Goal: Task Accomplishment & Management: Complete application form

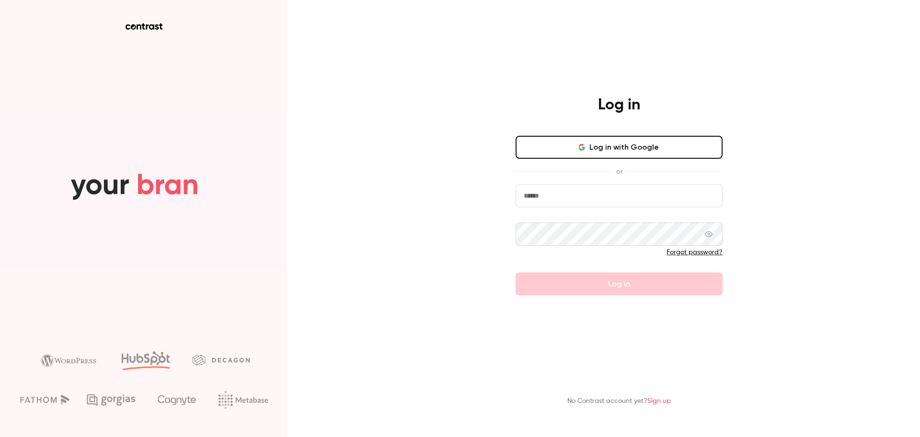
type input "**********"
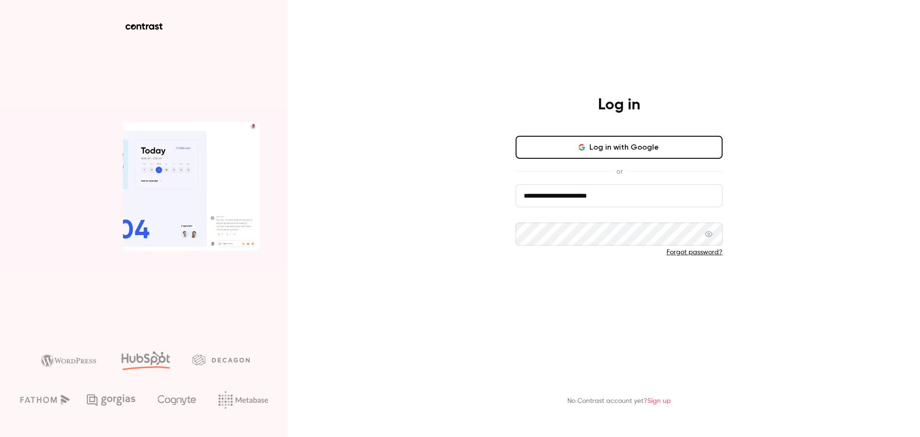
click at [611, 284] on form "**********" at bounding box center [619, 239] width 207 height 111
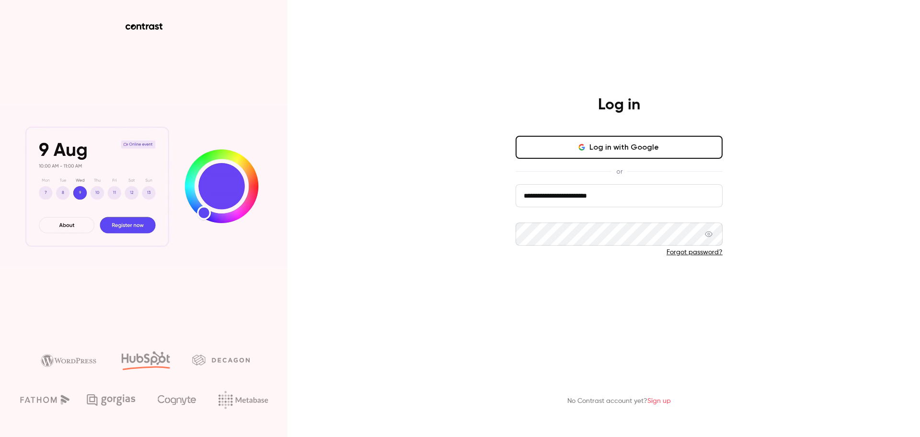
click at [597, 284] on button "Log in" at bounding box center [619, 283] width 207 height 23
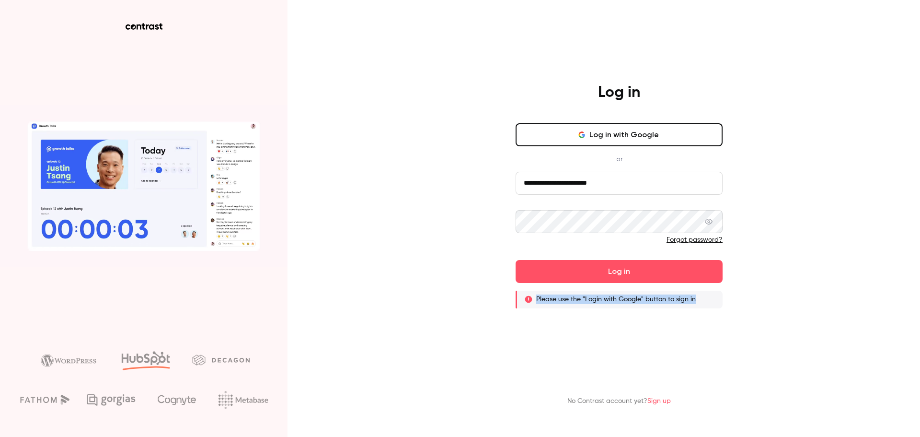
drag, startPoint x: 700, startPoint y: 301, endPoint x: 554, endPoint y: 312, distance: 146.6
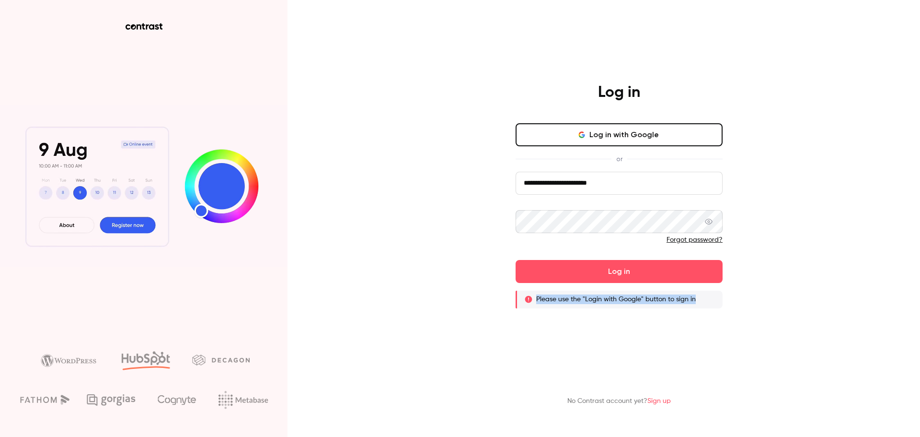
click at [514, 303] on div "**********" at bounding box center [619, 195] width 249 height 225
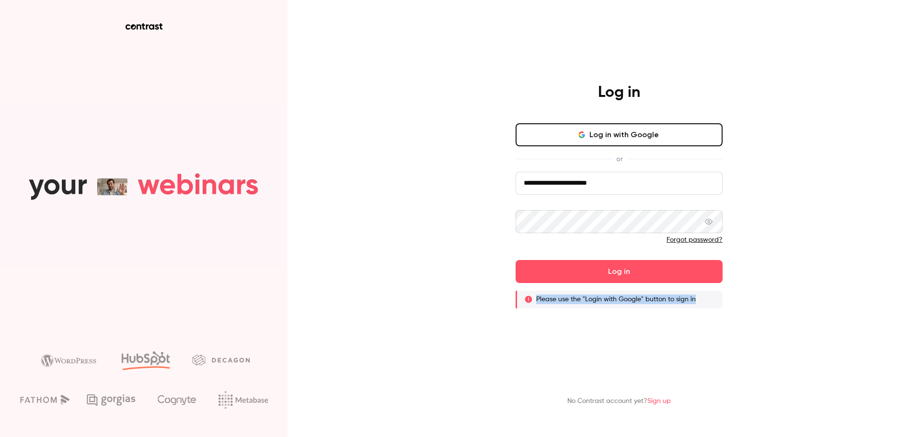
click at [615, 134] on button "Log in with Google" at bounding box center [619, 134] width 207 height 23
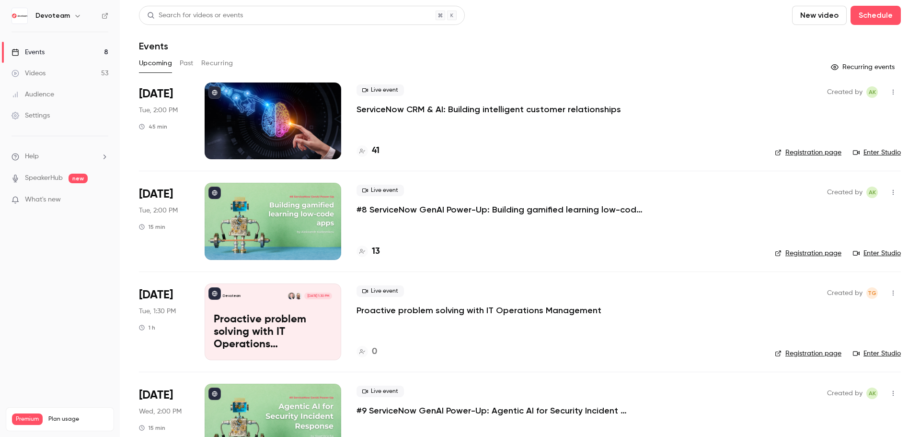
click at [41, 47] on div "Events" at bounding box center [28, 52] width 33 height 10
drag, startPoint x: 815, startPoint y: 15, endPoint x: 54, endPoint y: 44, distance: 761.6
click at [54, 44] on div "Devoteam Events 8 Videos 53 Audience Settings Help SpeakerHub new What's new Pr…" at bounding box center [460, 218] width 920 height 437
click at [817, 17] on button "New video" at bounding box center [819, 15] width 55 height 19
drag, startPoint x: 818, startPoint y: 44, endPoint x: 269, endPoint y: 26, distance: 549.0
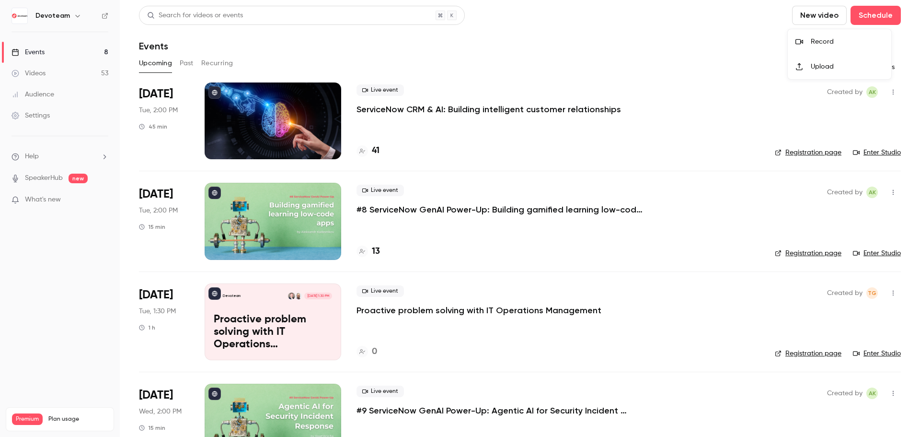
click at [269, 26] on div "Record Upload" at bounding box center [460, 218] width 920 height 437
click at [42, 55] on div at bounding box center [460, 218] width 920 height 437
click at [69, 52] on link "Events 8" at bounding box center [60, 52] width 120 height 21
click at [41, 198] on span "What's new" at bounding box center [43, 200] width 36 height 10
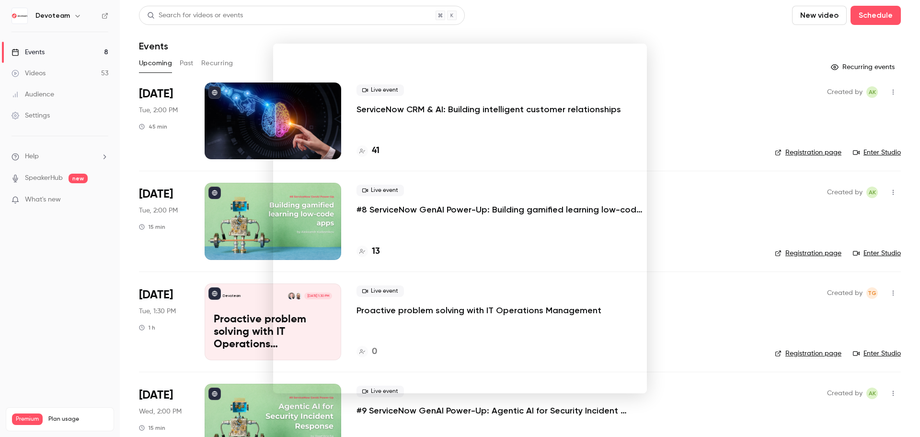
click at [517, 32] on div at bounding box center [460, 218] width 920 height 437
click at [79, 18] on icon "button" at bounding box center [78, 16] width 8 height 8
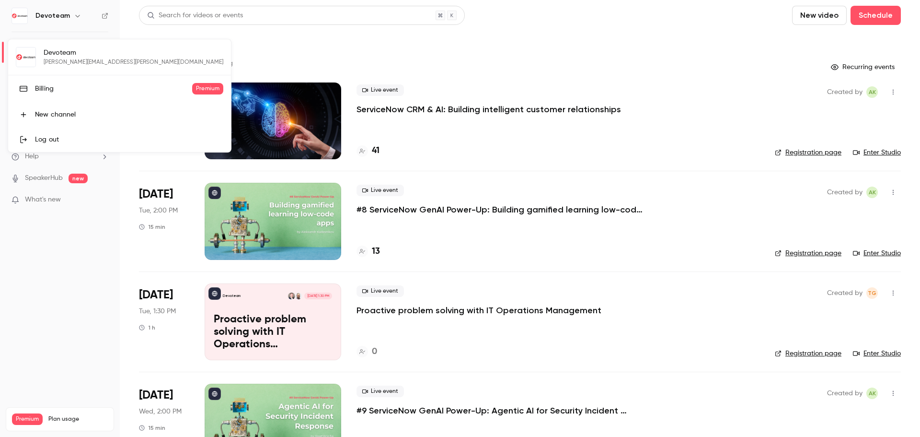
click at [663, 59] on div at bounding box center [460, 218] width 920 height 437
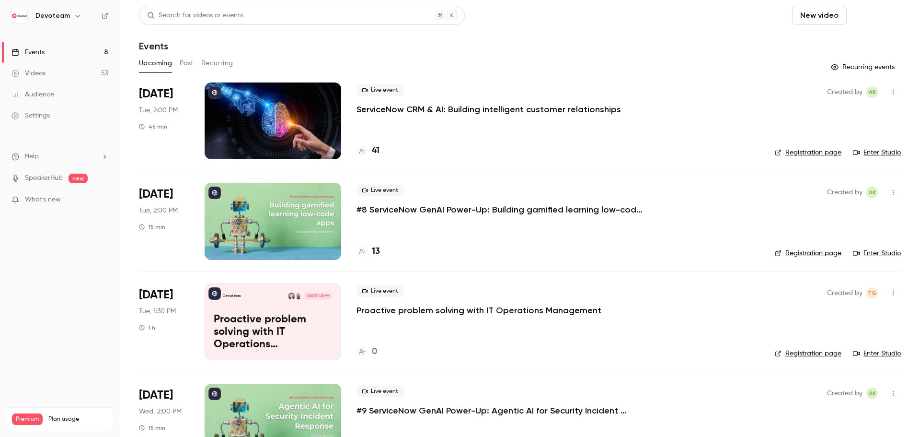
click at [869, 13] on button "Schedule" at bounding box center [876, 15] width 50 height 19
click at [826, 46] on div "One time event" at bounding box center [849, 42] width 73 height 10
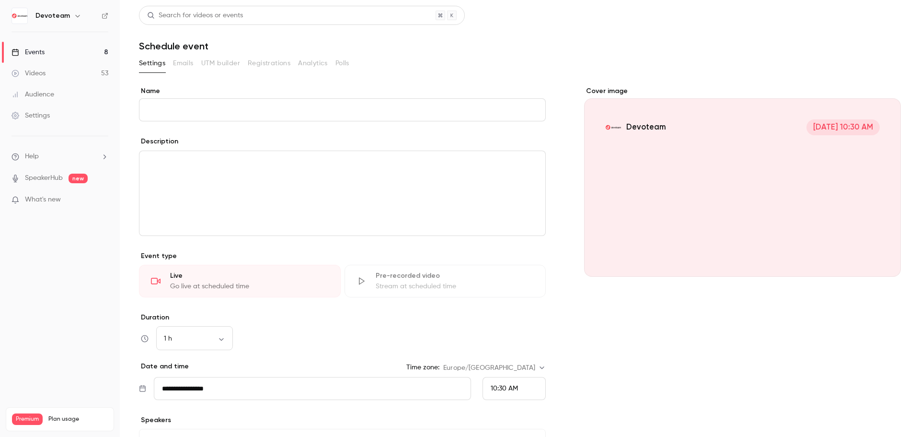
click at [188, 110] on input "Name" at bounding box center [342, 109] width 407 height 23
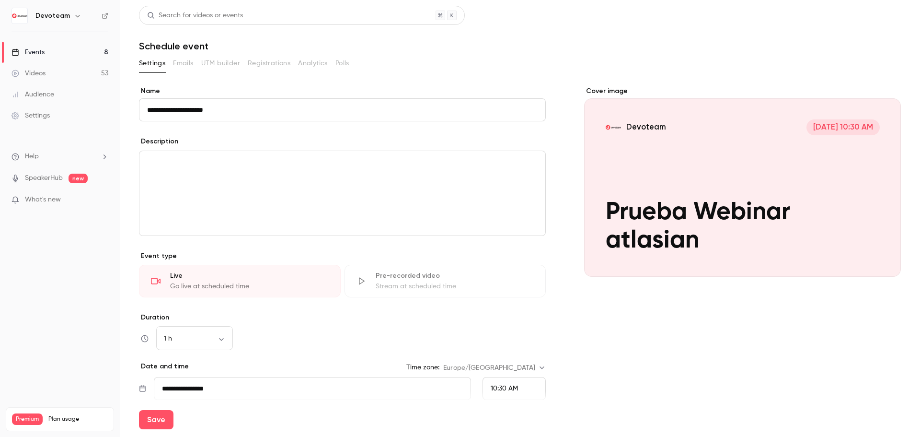
drag, startPoint x: 214, startPoint y: 108, endPoint x: 211, endPoint y: 113, distance: 5.6
click at [211, 113] on input "**********" at bounding box center [342, 109] width 407 height 23
click at [236, 111] on input "**********" at bounding box center [342, 109] width 407 height 23
type input "**********"
click at [184, 158] on p "editor" at bounding box center [342, 163] width 391 height 12
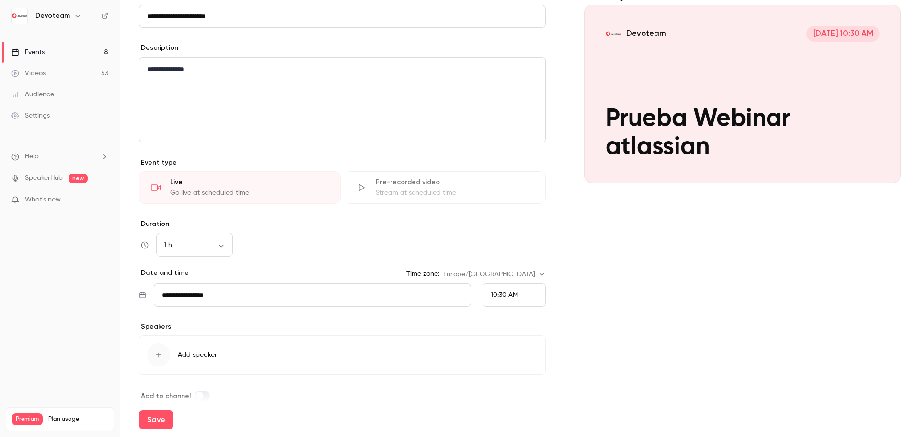
scroll to position [108, 0]
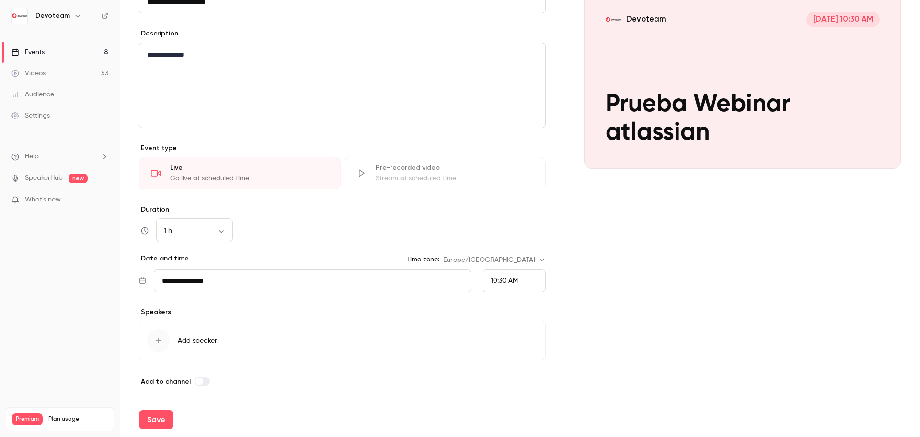
click at [238, 175] on div "Go live at scheduled time" at bounding box center [249, 178] width 159 height 10
click at [326, 289] on input "**********" at bounding box center [312, 280] width 317 height 23
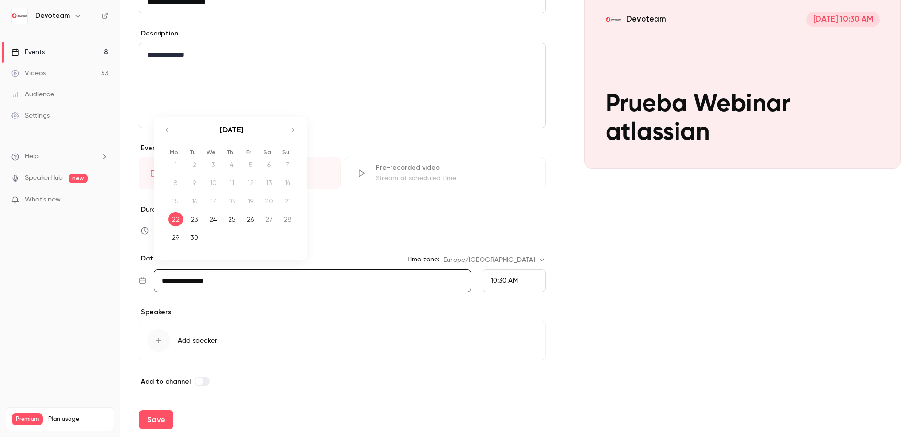
click at [212, 219] on div "24" at bounding box center [213, 219] width 15 height 14
type input "**********"
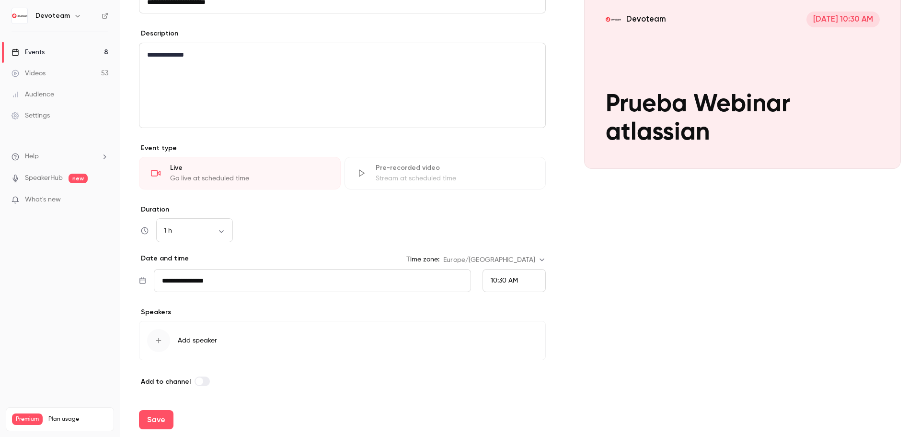
click at [513, 285] on div "10:30 AM" at bounding box center [504, 281] width 27 height 10
click at [515, 243] on li "1:30 PM" at bounding box center [510, 248] width 62 height 25
click at [157, 340] on icon "button" at bounding box center [158, 340] width 5 height 5
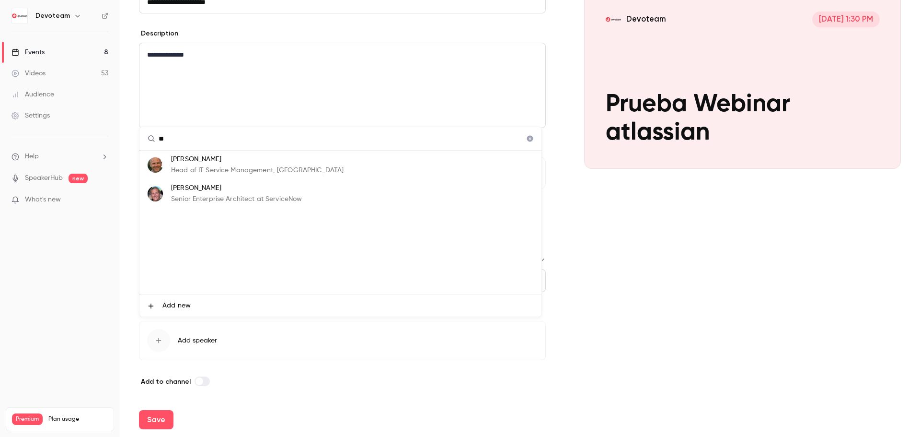
type input "*"
type input "***"
click at [284, 164] on li "CM [PERSON_NAME] Mtnez XXX" at bounding box center [340, 164] width 402 height 29
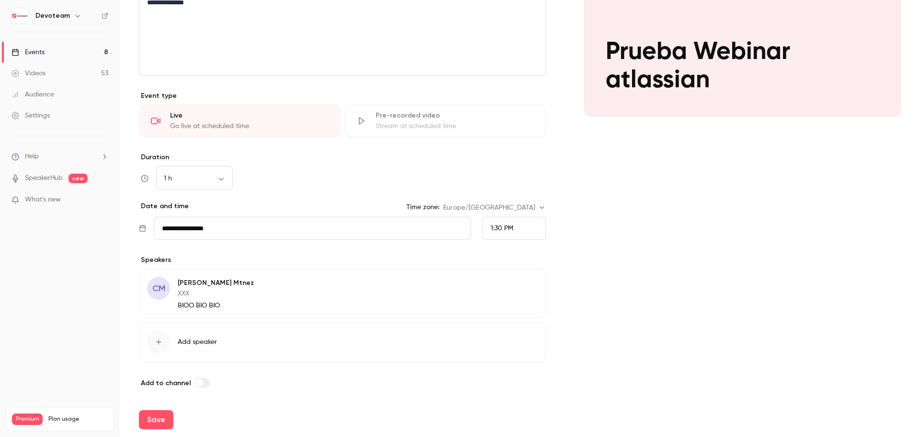
scroll to position [161, 0]
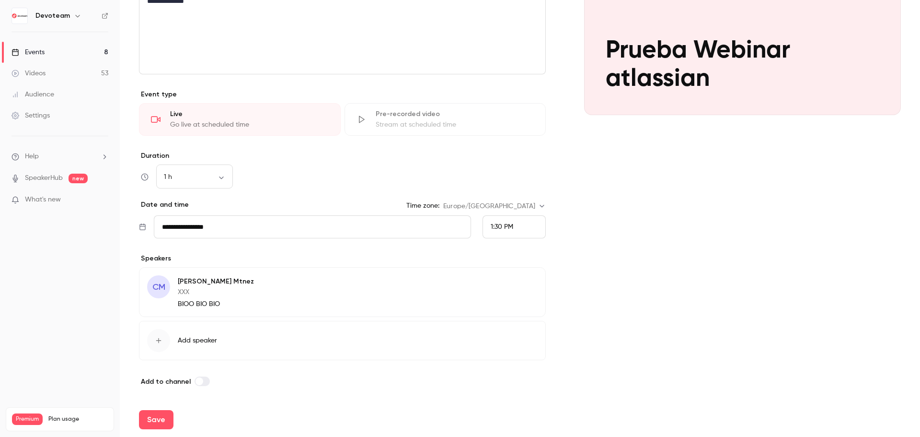
click at [518, 279] on button "Edit" at bounding box center [520, 282] width 35 height 15
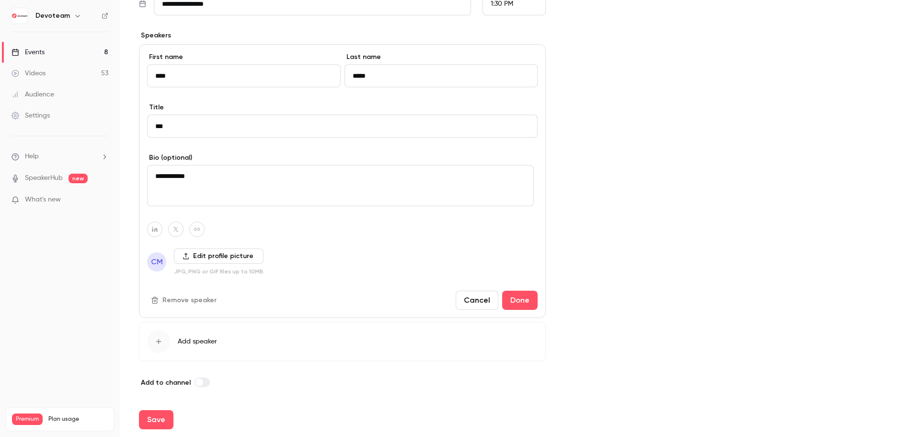
scroll to position [385, 0]
click at [154, 259] on span "CM" at bounding box center [157, 261] width 12 height 12
click at [156, 263] on span "CM" at bounding box center [157, 261] width 12 height 12
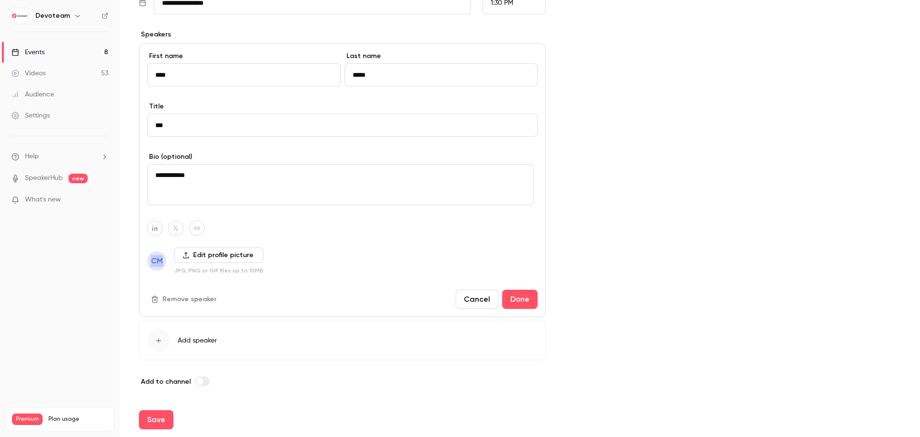
click at [185, 299] on button "Remove speaker" at bounding box center [184, 298] width 75 height 15
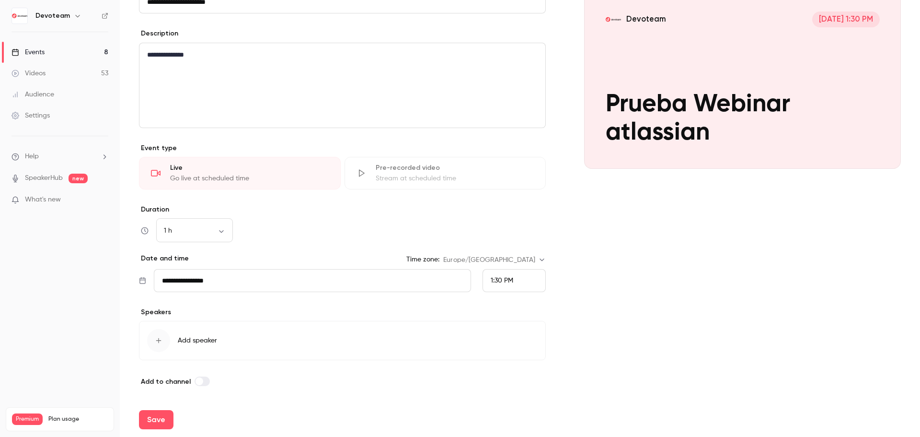
scroll to position [108, 0]
click at [165, 335] on div "button" at bounding box center [158, 340] width 23 height 23
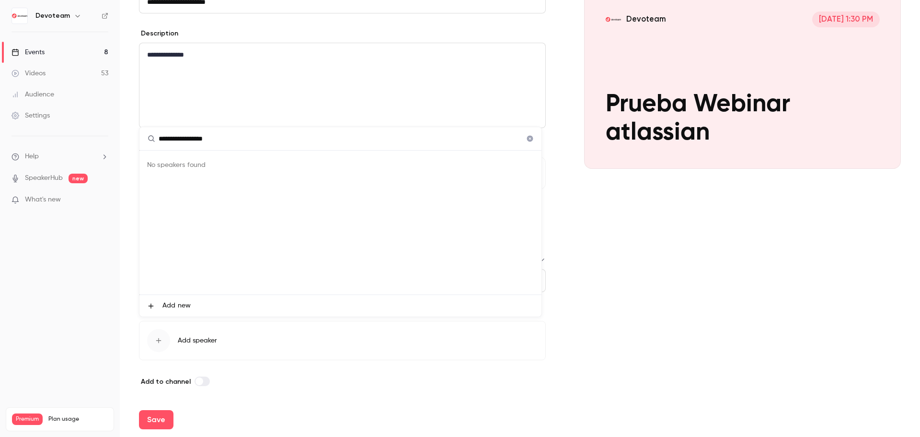
type input "**********"
drag, startPoint x: 169, startPoint y: 342, endPoint x: 546, endPoint y: 159, distance: 419.2
click at [546, 159] on div at bounding box center [460, 218] width 920 height 437
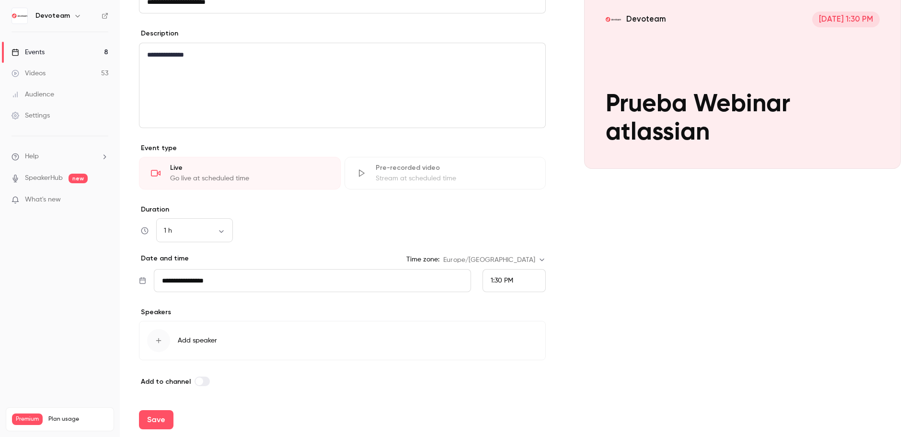
click at [155, 335] on div "button" at bounding box center [158, 340] width 23 height 23
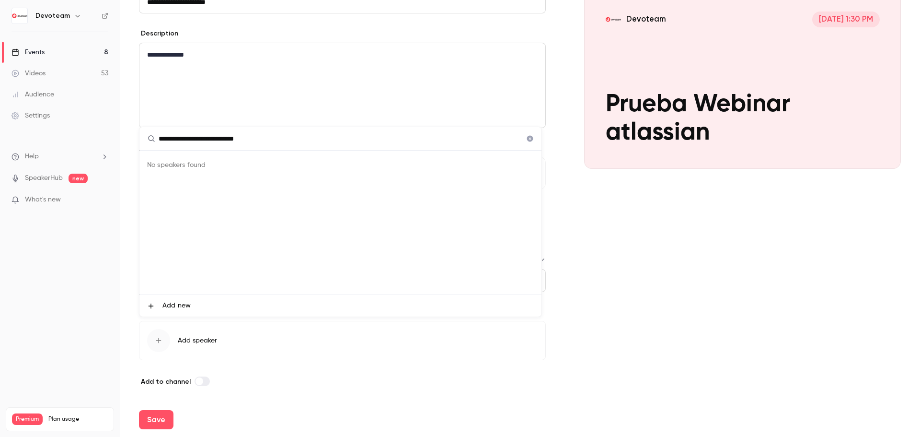
type input "**********"
click at [203, 382] on div at bounding box center [460, 218] width 920 height 437
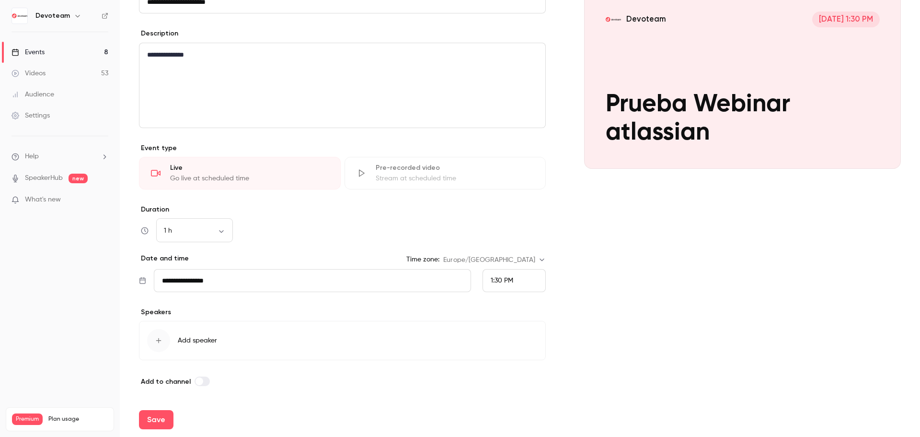
click at [190, 340] on span "Add speaker" at bounding box center [197, 340] width 39 height 10
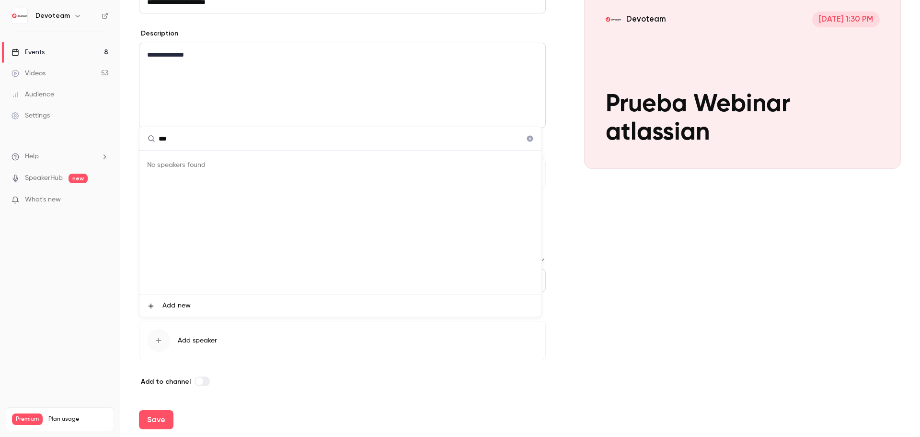
type input "*"
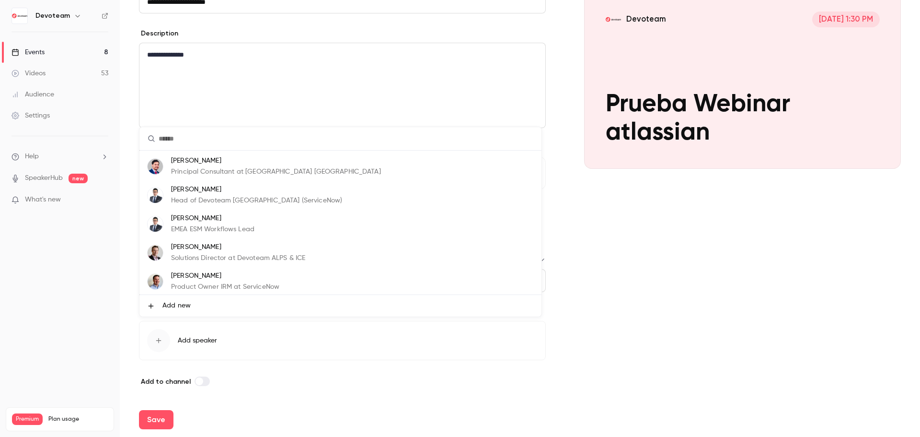
scroll to position [0, 0]
click at [336, 68] on div at bounding box center [460, 218] width 920 height 437
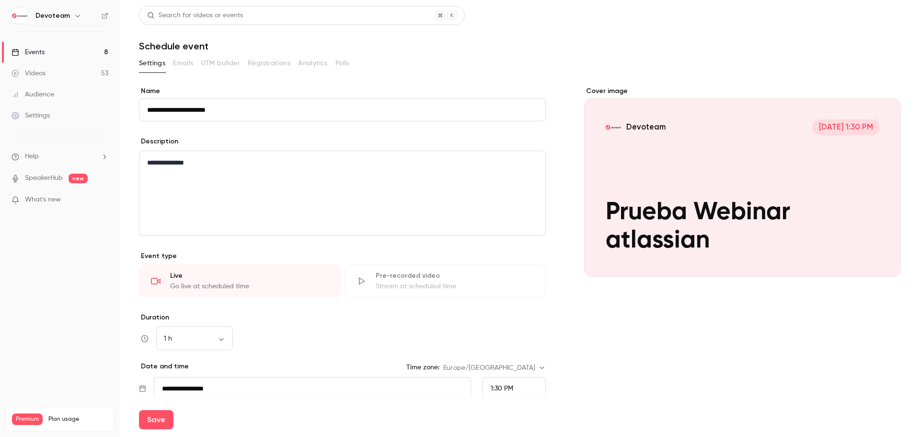
click at [161, 416] on button "Save" at bounding box center [156, 419] width 35 height 19
type input "**********"
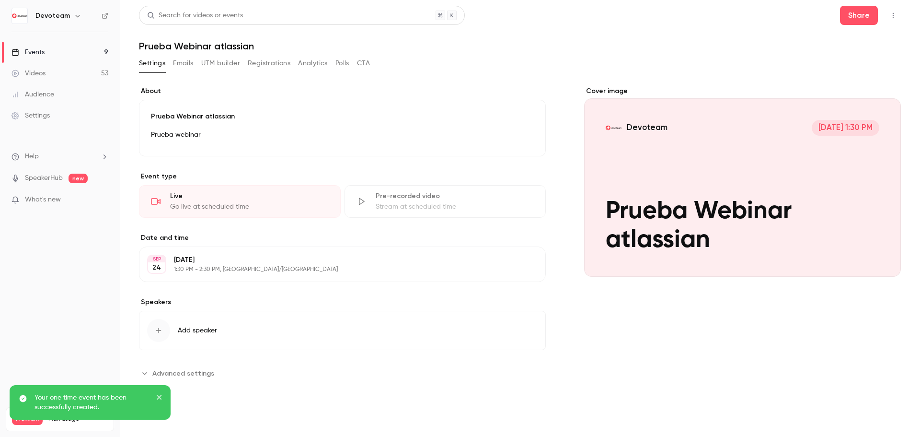
click at [182, 63] on button "Emails" at bounding box center [183, 63] width 20 height 15
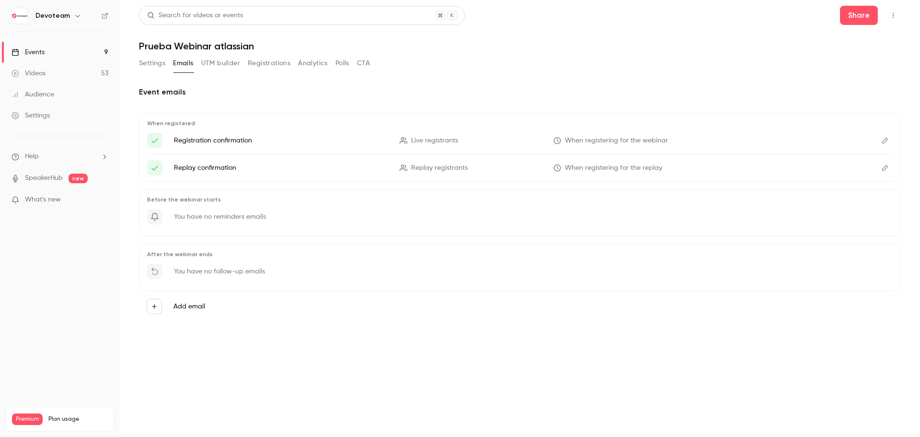
click at [149, 58] on button "Settings" at bounding box center [152, 63] width 26 height 15
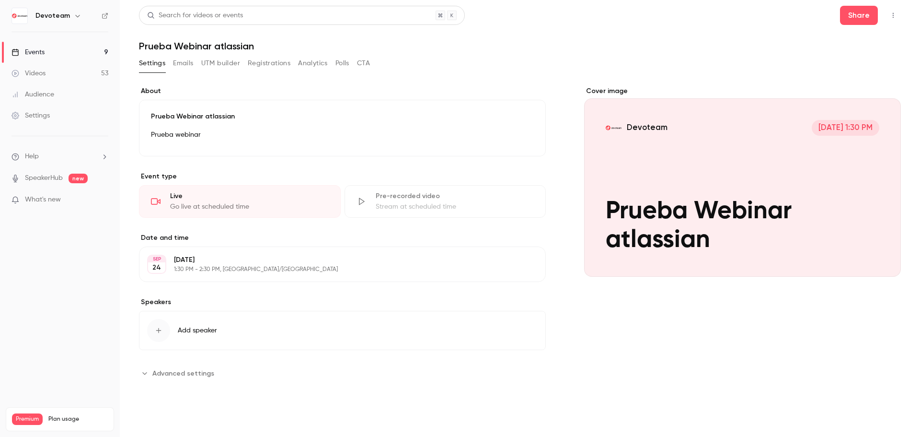
click at [158, 334] on icon "button" at bounding box center [159, 330] width 8 height 8
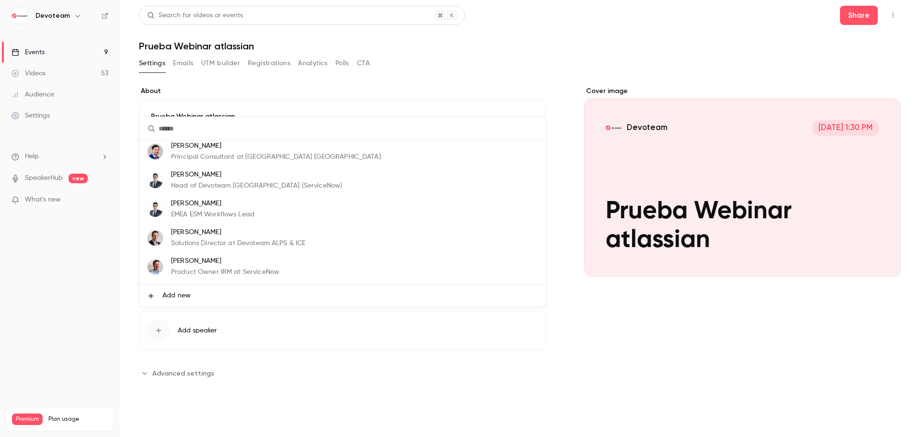
scroll to position [48, 0]
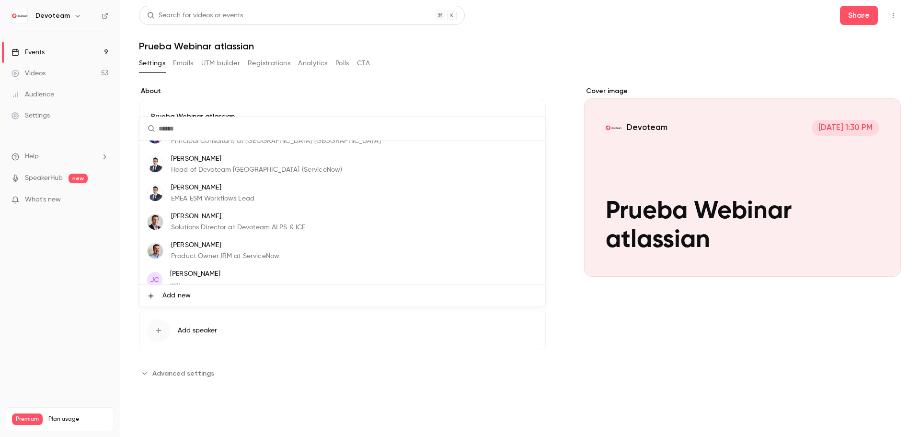
click at [169, 298] on span "Add new" at bounding box center [176, 295] width 28 height 10
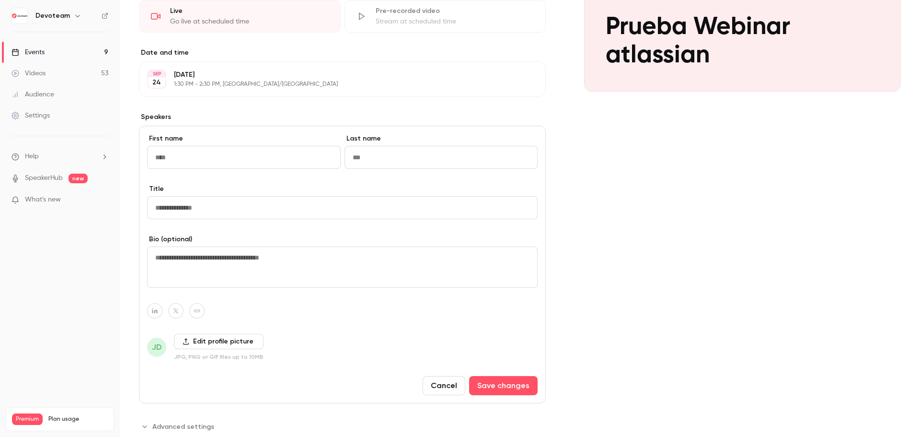
scroll to position [192, 0]
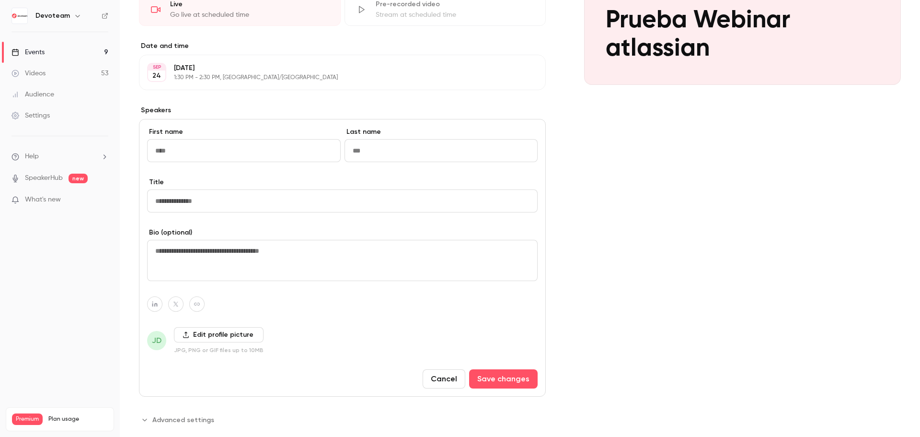
click at [225, 148] on input "First name" at bounding box center [244, 150] width 194 height 23
type input "*"
type input "********"
type input "*"
type input "********"
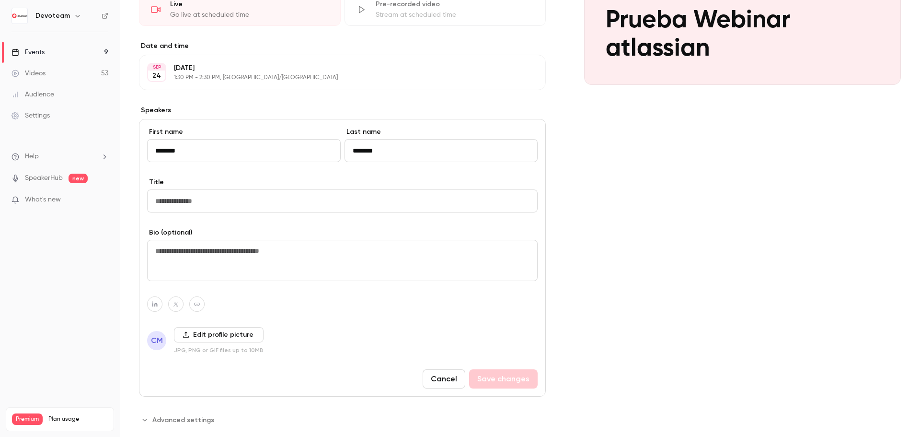
click at [238, 252] on textarea at bounding box center [342, 260] width 391 height 41
type textarea "****"
click at [225, 199] on input "Title" at bounding box center [342, 200] width 391 height 23
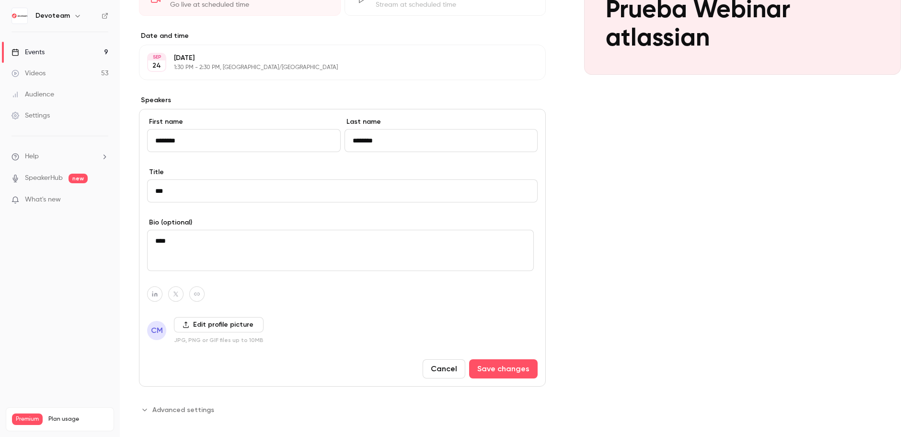
scroll to position [211, 0]
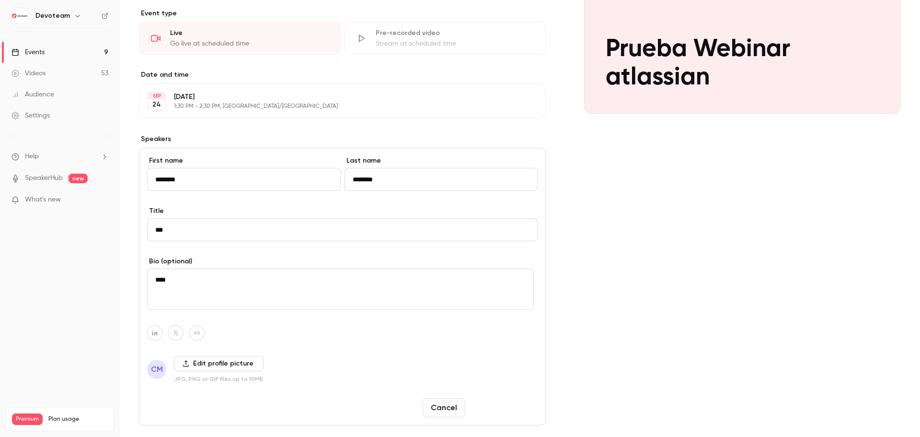
type input "***"
click at [518, 404] on button "Save changes" at bounding box center [503, 407] width 69 height 19
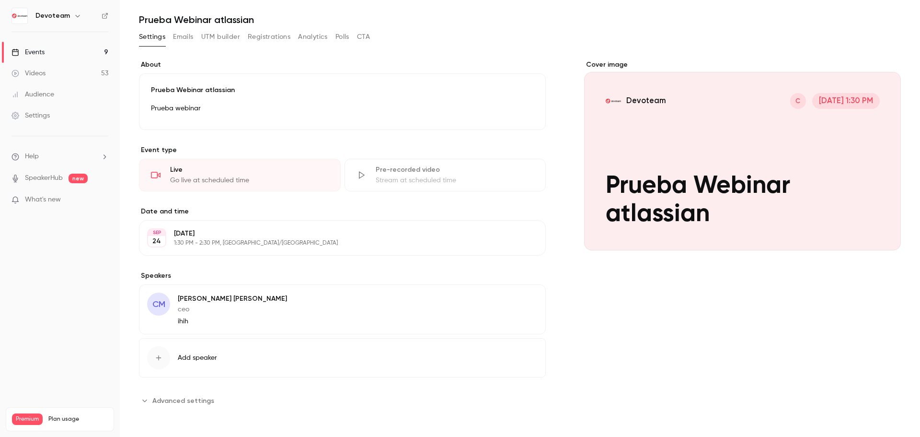
click at [179, 34] on button "Emails" at bounding box center [183, 36] width 20 height 15
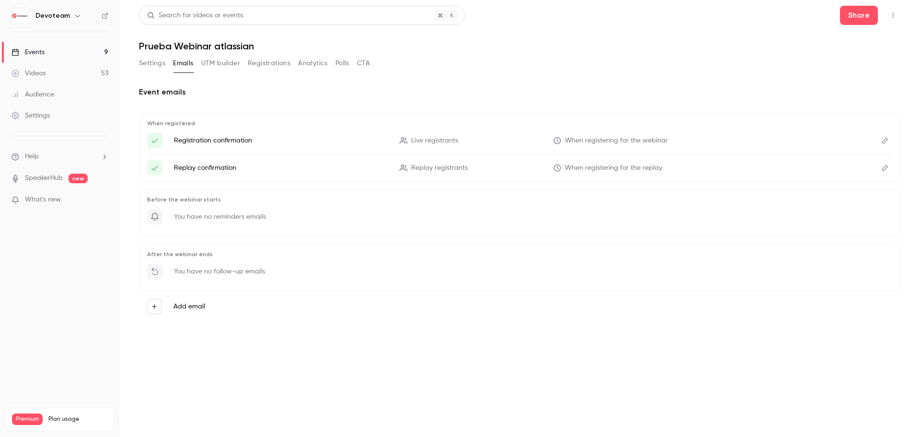
click at [182, 309] on label "Add email" at bounding box center [189, 306] width 32 height 10
click at [162, 309] on button "Add email" at bounding box center [154, 306] width 15 height 15
click at [217, 62] on div at bounding box center [460, 218] width 920 height 437
click at [261, 63] on button "Registrations" at bounding box center [269, 63] width 43 height 15
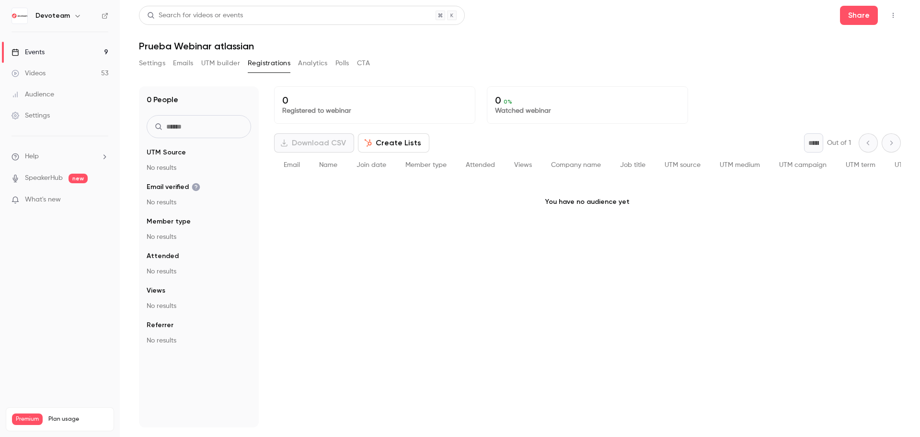
click at [305, 67] on button "Analytics" at bounding box center [313, 63] width 30 height 15
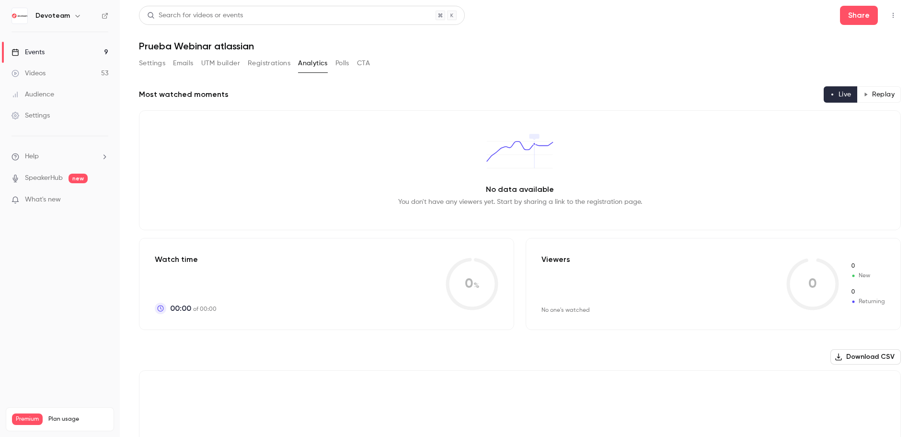
click at [340, 66] on button "Polls" at bounding box center [342, 63] width 14 height 15
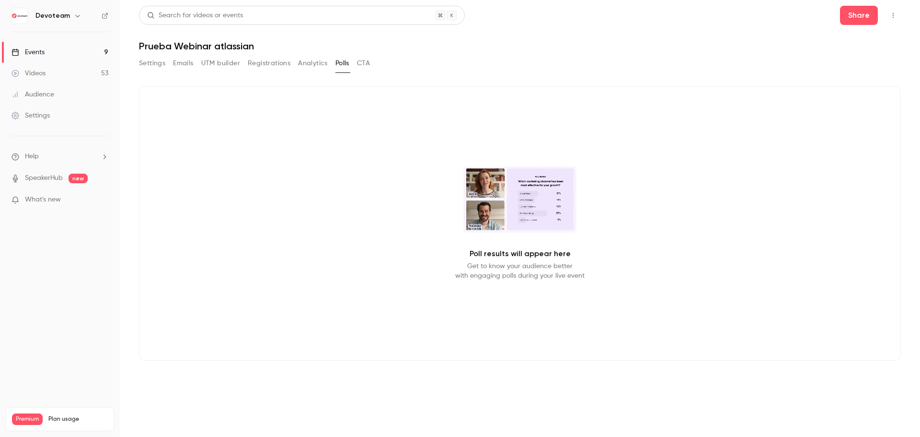
click at [359, 62] on button "CTA" at bounding box center [363, 63] width 13 height 15
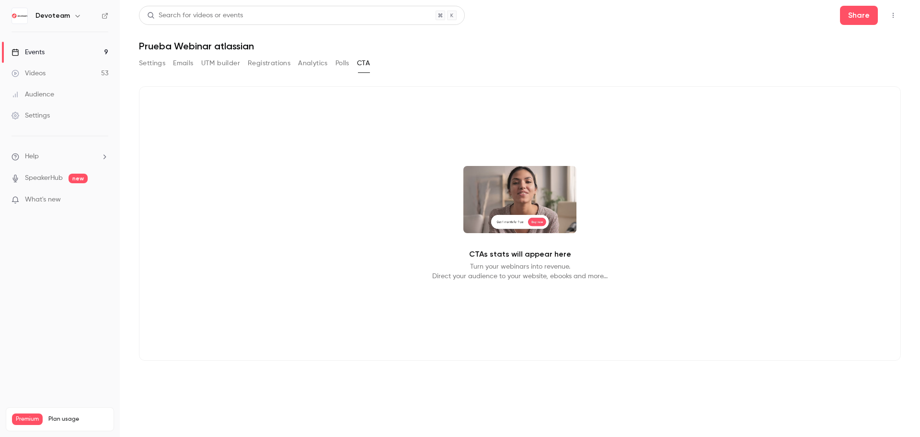
click at [152, 66] on button "Settings" at bounding box center [152, 63] width 26 height 15
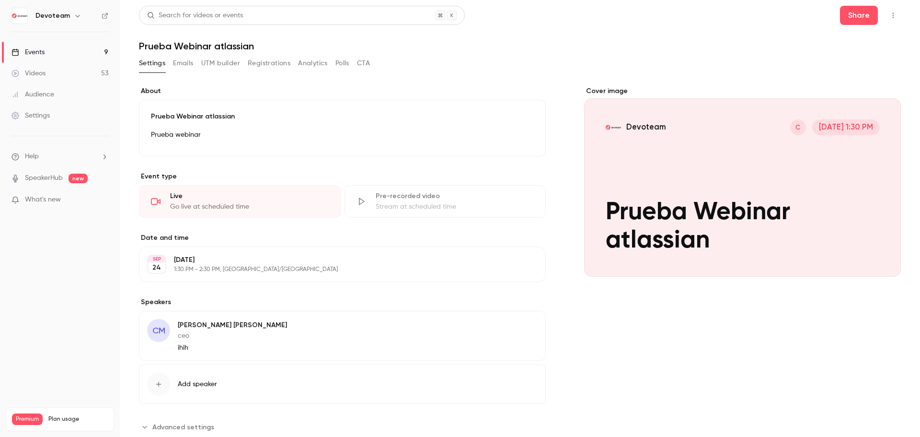
click at [52, 54] on link "Events 9" at bounding box center [60, 52] width 120 height 21
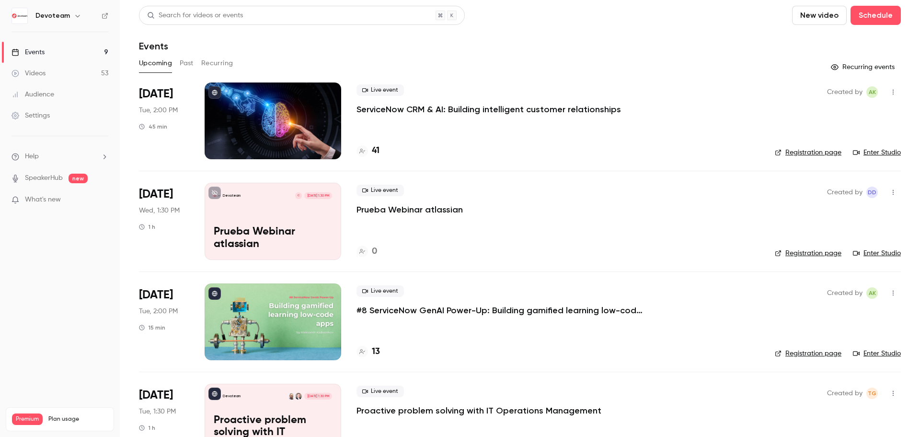
click at [40, 74] on div "Videos" at bounding box center [29, 74] width 34 height 10
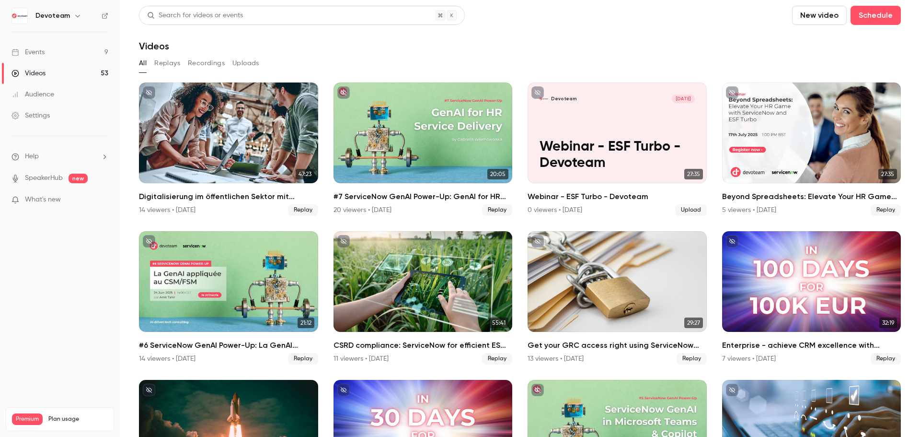
click at [42, 58] on link "Events 9" at bounding box center [60, 52] width 120 height 21
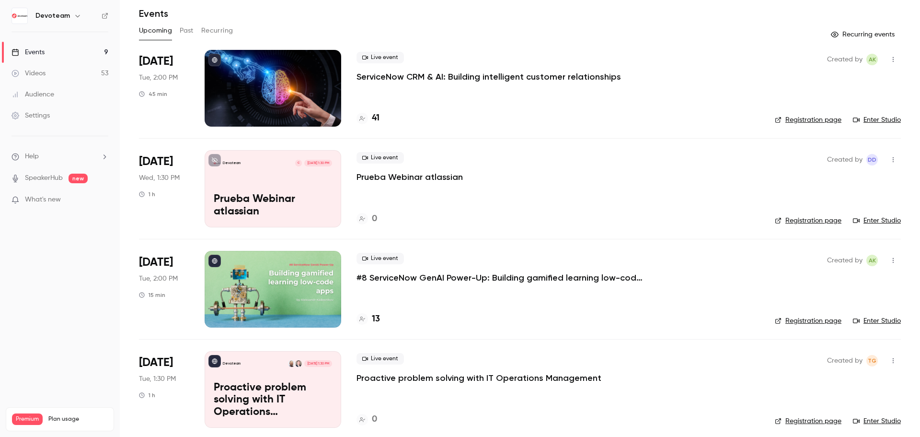
scroll to position [48, 0]
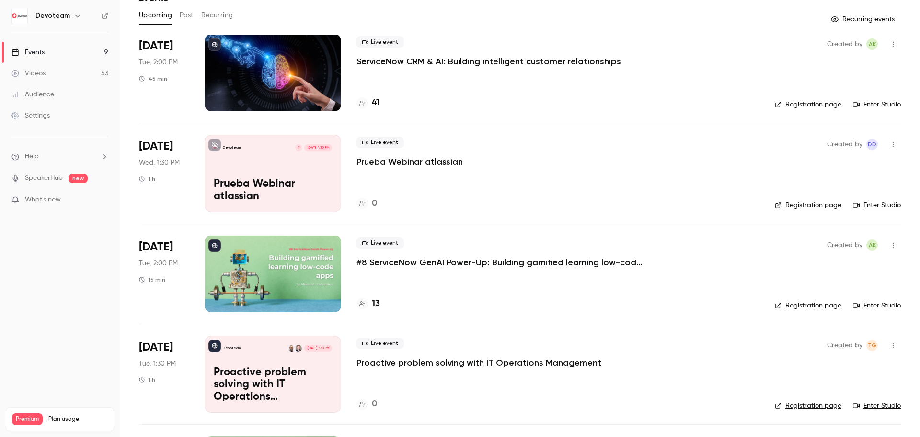
click at [821, 207] on link "Registration page" at bounding box center [808, 205] width 67 height 10
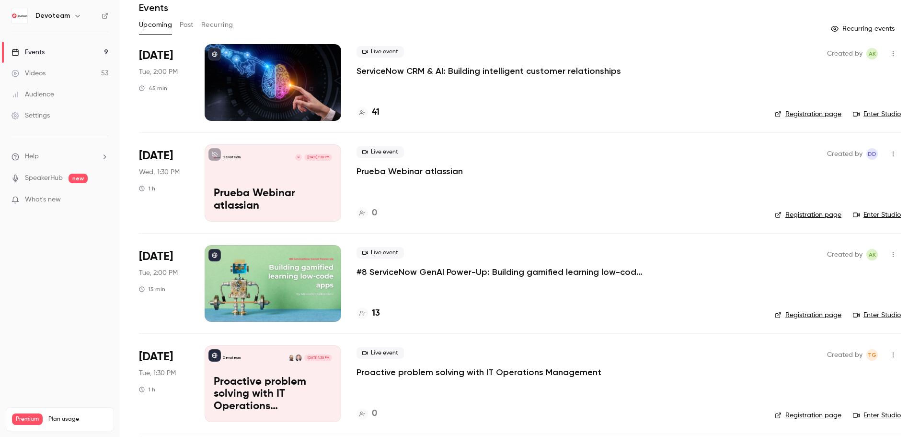
scroll to position [0, 0]
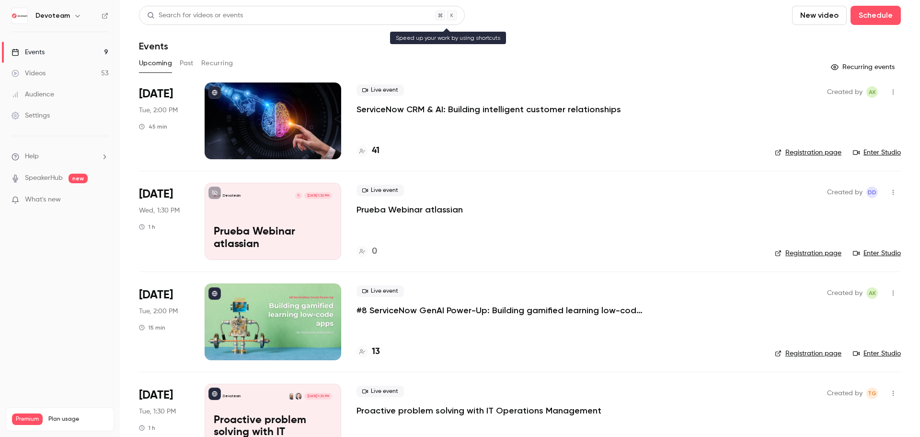
click at [169, 14] on div "Search for videos or events" at bounding box center [195, 16] width 96 height 10
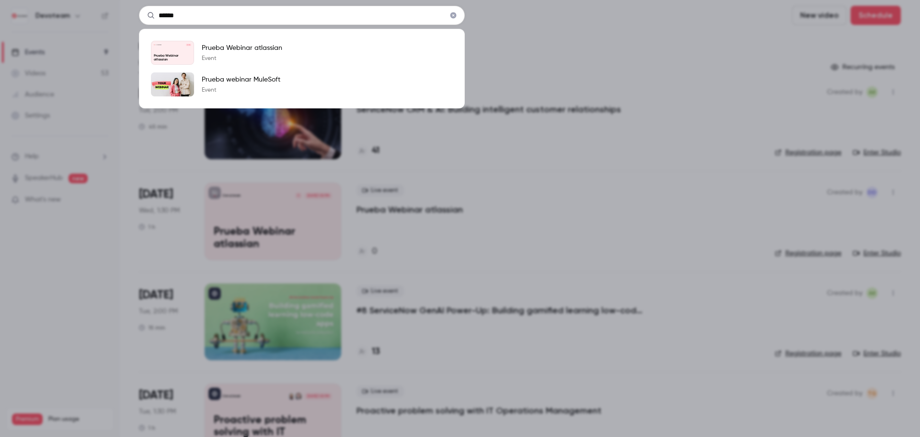
click at [214, 15] on input "******" at bounding box center [302, 15] width 326 height 19
type input "******"
click at [524, 19] on div "****** Devoteam [DATE] Prueba Webinar atlassian Prueba Webinar atlassian Event …" at bounding box center [460, 218] width 920 height 437
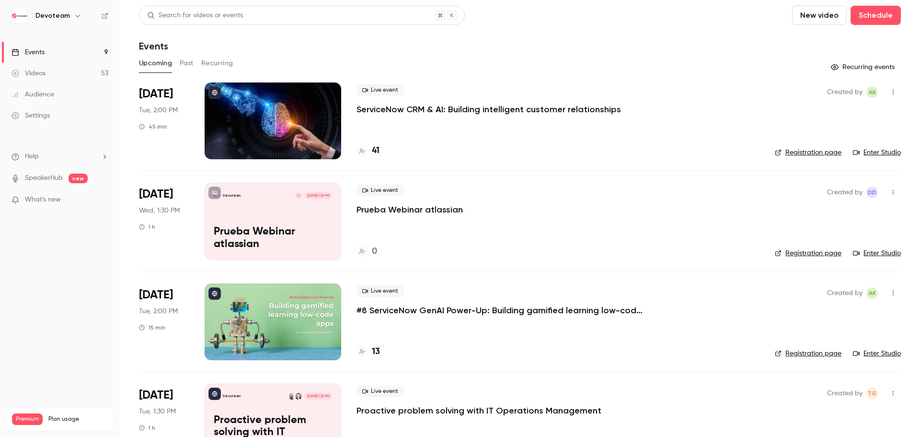
click at [889, 190] on icon "button" at bounding box center [893, 192] width 8 height 7
click at [855, 245] on div "Invite to Studio" at bounding box center [849, 242] width 73 height 10
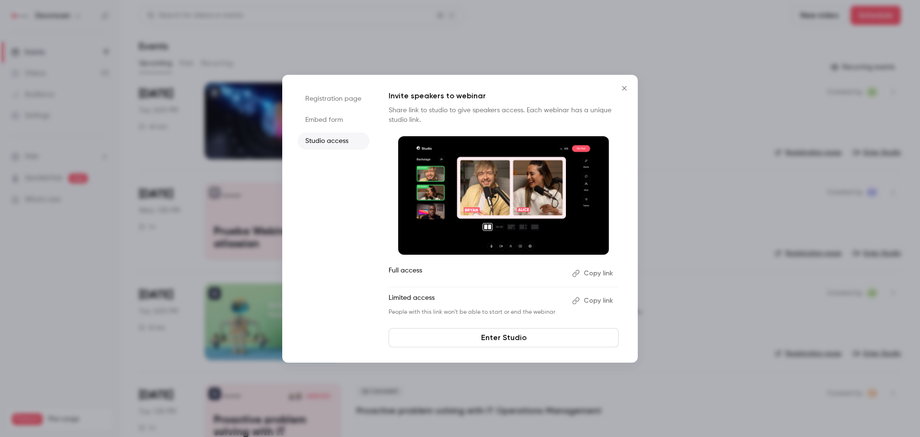
click at [328, 120] on li "Embed form" at bounding box center [334, 119] width 72 height 17
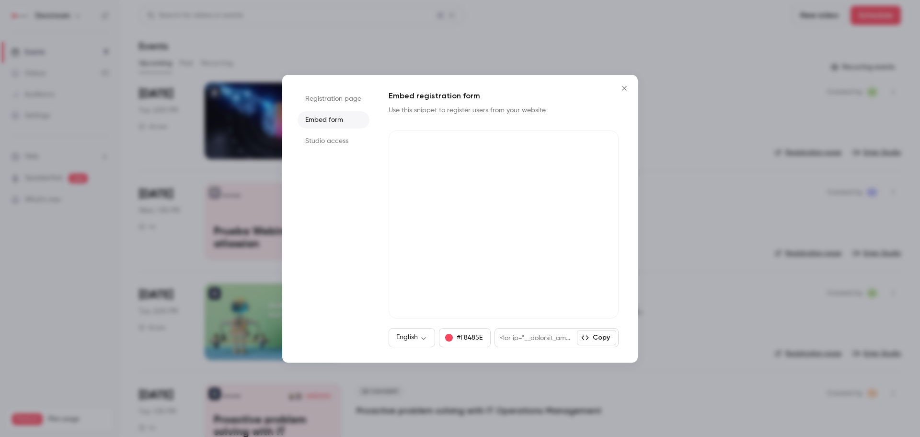
click at [343, 100] on li "Registration page" at bounding box center [334, 98] width 72 height 17
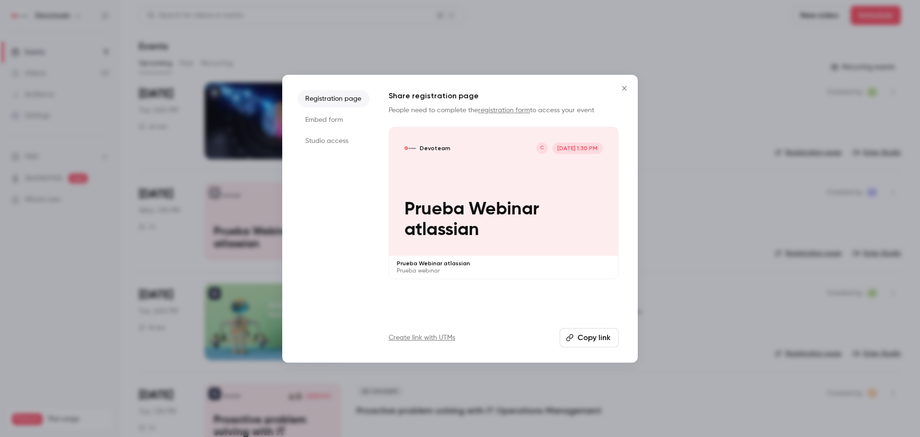
click at [323, 121] on li "Embed form" at bounding box center [334, 119] width 72 height 17
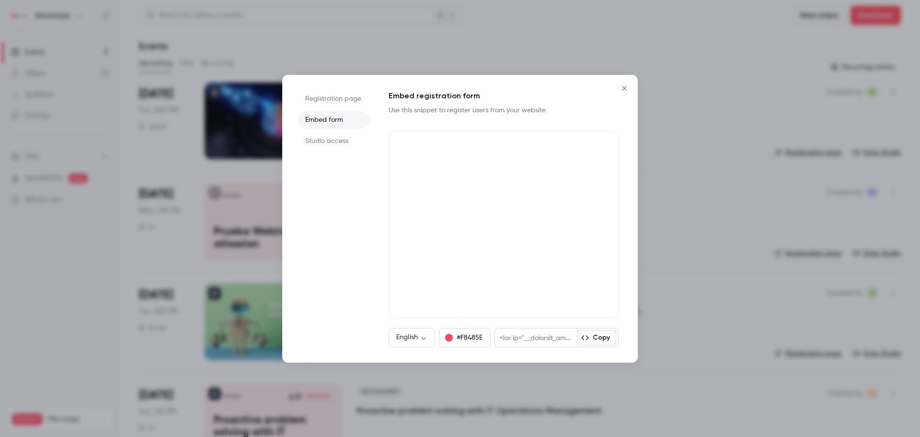
click at [326, 136] on li "Studio access" at bounding box center [334, 140] width 72 height 17
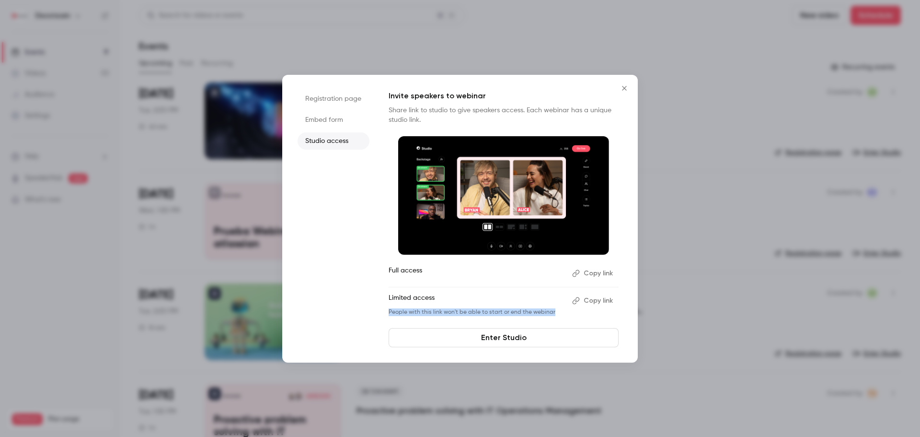
drag, startPoint x: 550, startPoint y: 312, endPoint x: 388, endPoint y: 313, distance: 162.0
click at [388, 313] on div "Registration page Embed form Studio access Invite speakers to webinar Share lin…" at bounding box center [460, 219] width 356 height 288
drag, startPoint x: 425, startPoint y: 307, endPoint x: 380, endPoint y: 312, distance: 45.4
click at [380, 312] on div "Registration page Embed form Studio access Invite speakers to webinar Share lin…" at bounding box center [460, 219] width 356 height 288
drag, startPoint x: 388, startPoint y: 311, endPoint x: 552, endPoint y: 317, distance: 164.0
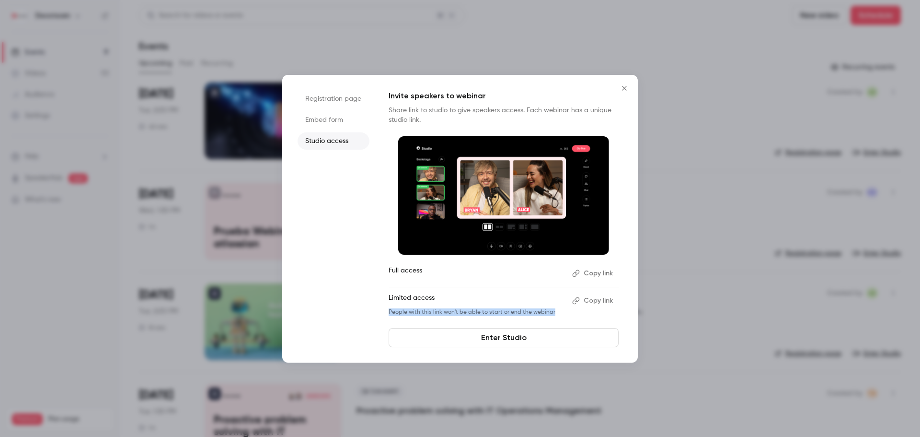
click at [552, 317] on div "Registration page Embed form Studio access Invite speakers to webinar Share lin…" at bounding box center [460, 219] width 356 height 288
click at [435, 272] on p "Full access" at bounding box center [477, 272] width 176 height 15
click at [594, 275] on button "Copy link" at bounding box center [593, 272] width 50 height 15
click at [627, 88] on icon "Close" at bounding box center [625, 88] width 12 height 8
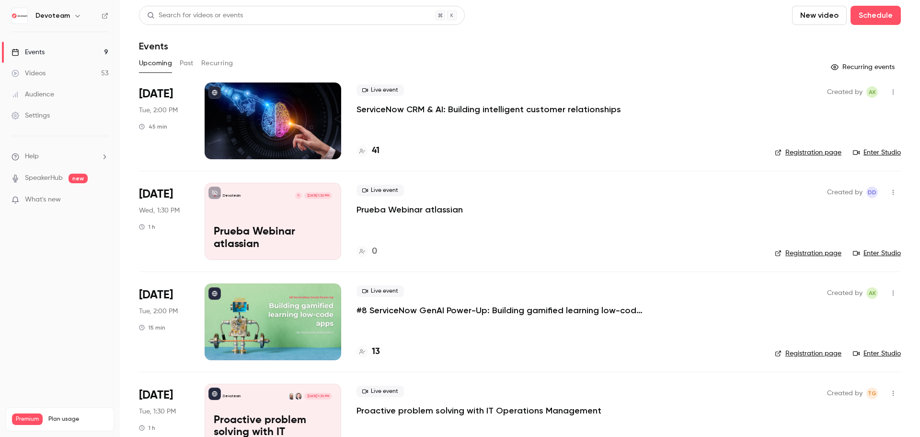
click at [893, 190] on icon "button" at bounding box center [893, 192] width 1 height 5
click at [833, 307] on li "Delete" at bounding box center [842, 316] width 104 height 25
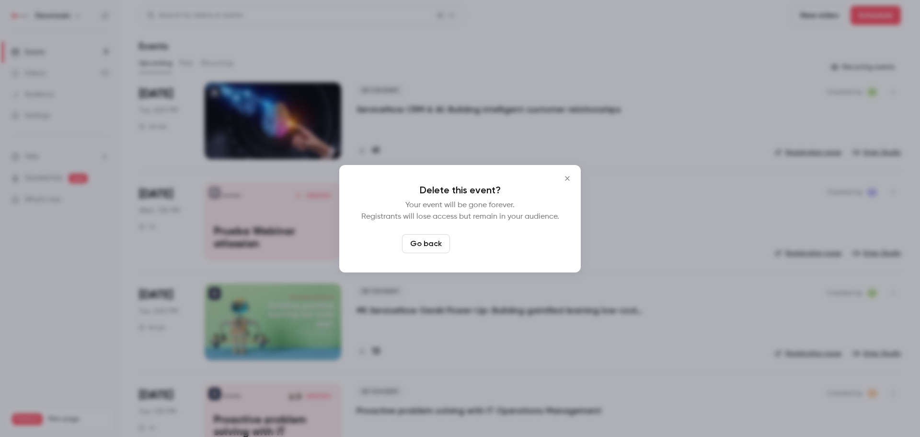
click at [491, 245] on button "Delete event" at bounding box center [486, 243] width 64 height 19
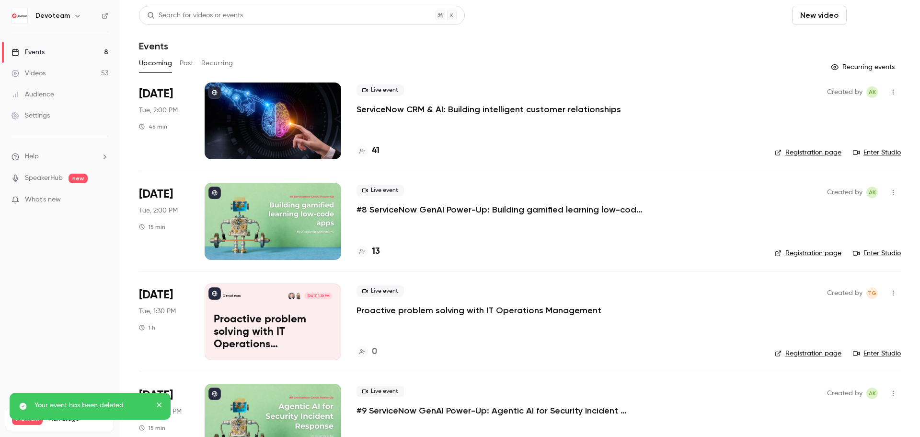
click at [872, 11] on button "Schedule" at bounding box center [876, 15] width 50 height 19
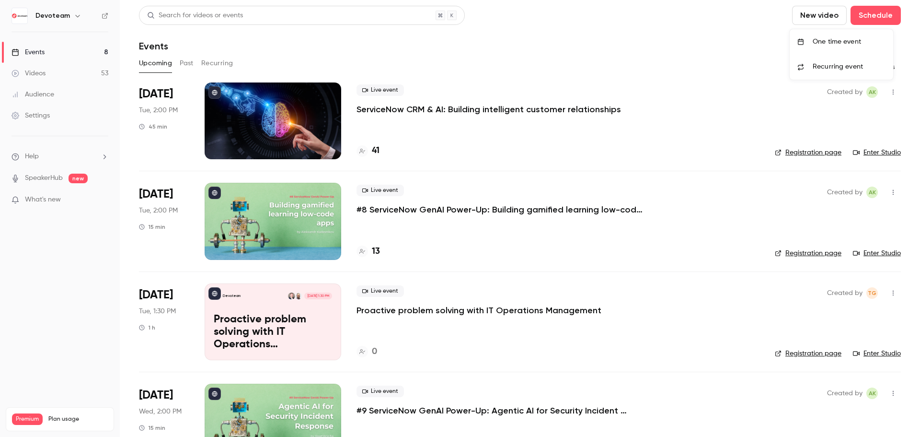
click at [860, 34] on li "One time event" at bounding box center [842, 41] width 104 height 25
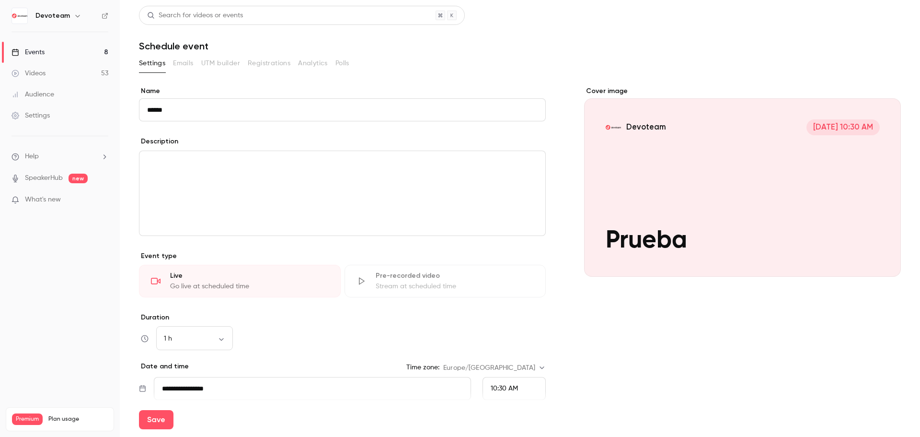
type input "******"
click at [198, 170] on div "editor" at bounding box center [342, 193] width 406 height 84
click at [138, 163] on icon "editor" at bounding box center [139, 163] width 7 height 6
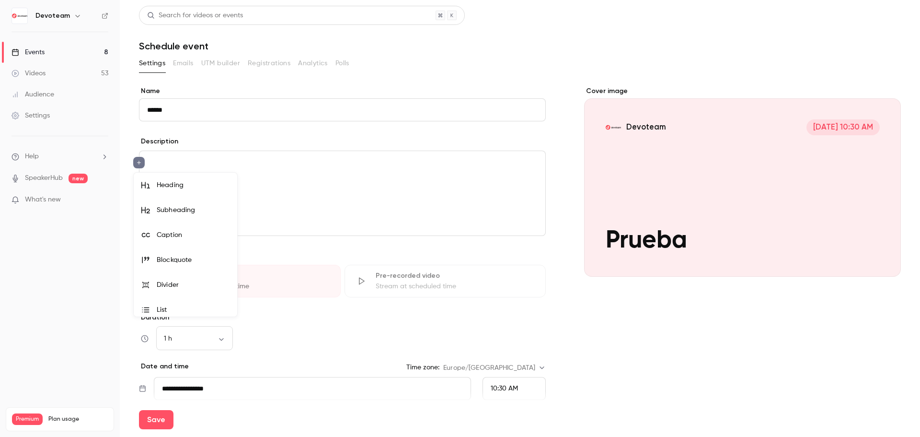
click at [138, 163] on div at bounding box center [460, 218] width 920 height 437
click at [173, 162] on p "editor" at bounding box center [342, 163] width 391 height 12
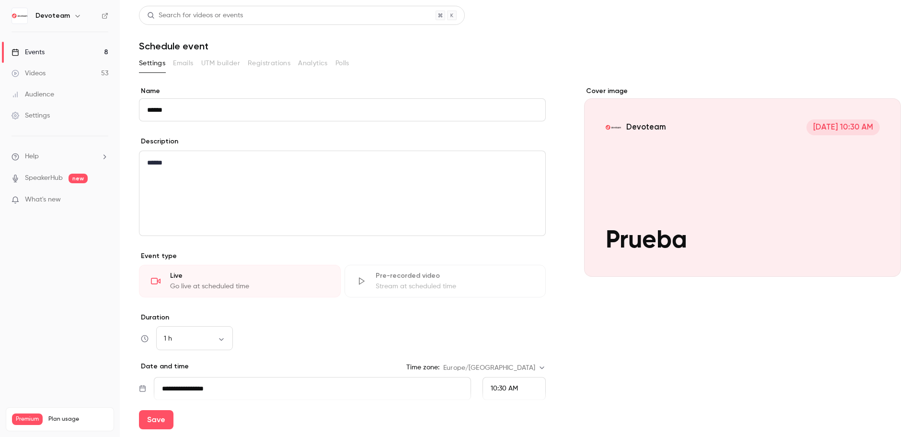
click at [206, 110] on input "******" at bounding box center [342, 109] width 407 height 23
type input "**********"
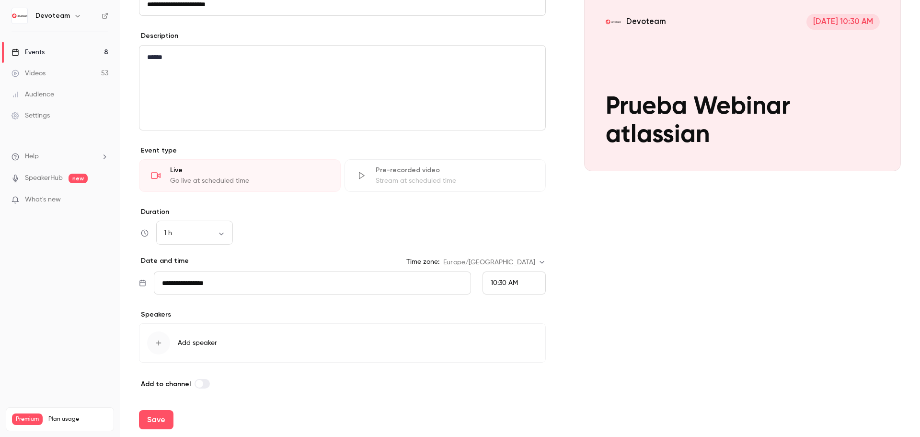
scroll to position [108, 0]
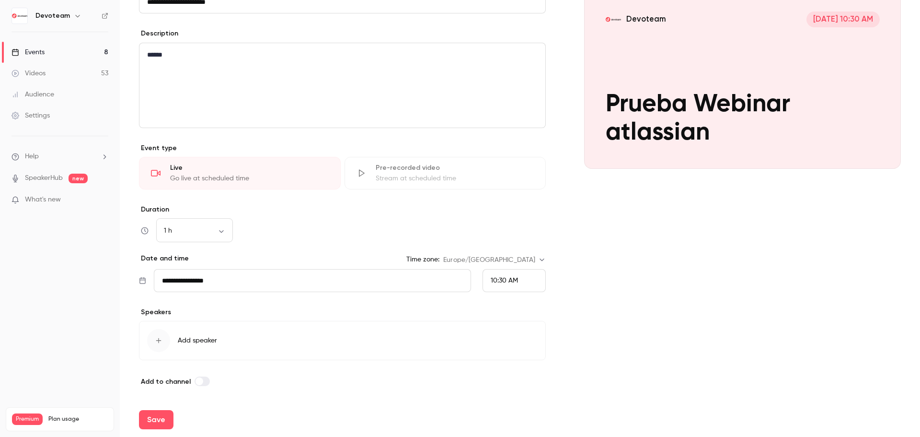
click at [502, 278] on span "10:30 AM" at bounding box center [504, 280] width 27 height 7
click at [516, 209] on li "1:30 PM" at bounding box center [510, 200] width 62 height 25
click at [164, 336] on div "button" at bounding box center [158, 340] width 23 height 23
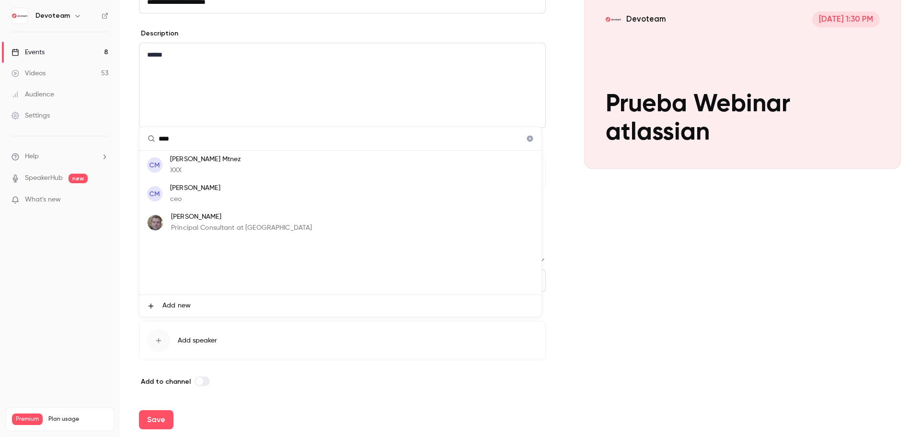
type input "****"
click at [246, 174] on li "CM [PERSON_NAME] Mtnez XXX" at bounding box center [340, 164] width 402 height 29
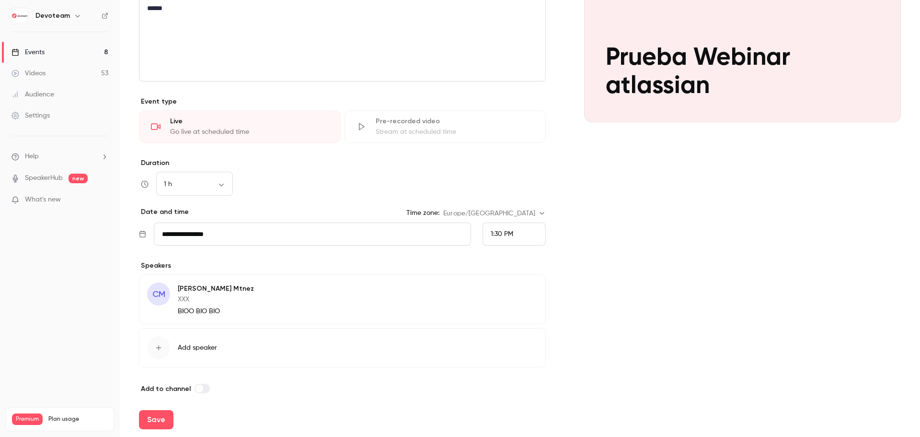
scroll to position [161, 0]
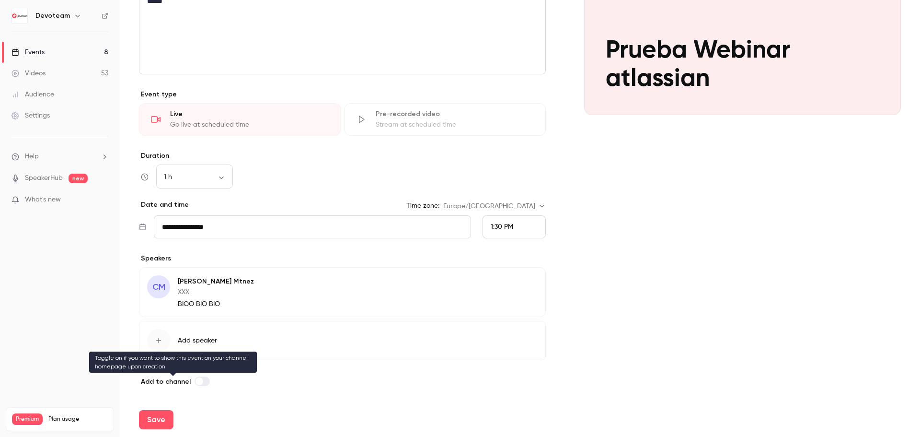
click at [206, 381] on label at bounding box center [202, 381] width 15 height 10
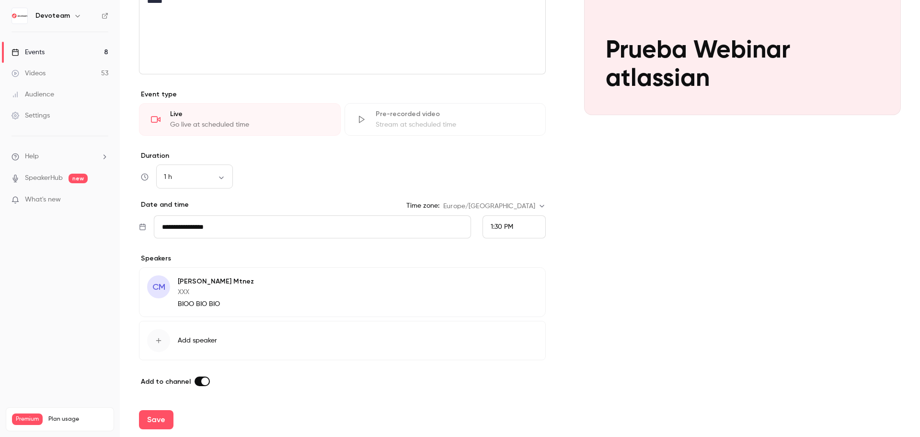
click at [196, 381] on label at bounding box center [202, 381] width 15 height 10
click at [157, 415] on button "Save" at bounding box center [156, 419] width 35 height 19
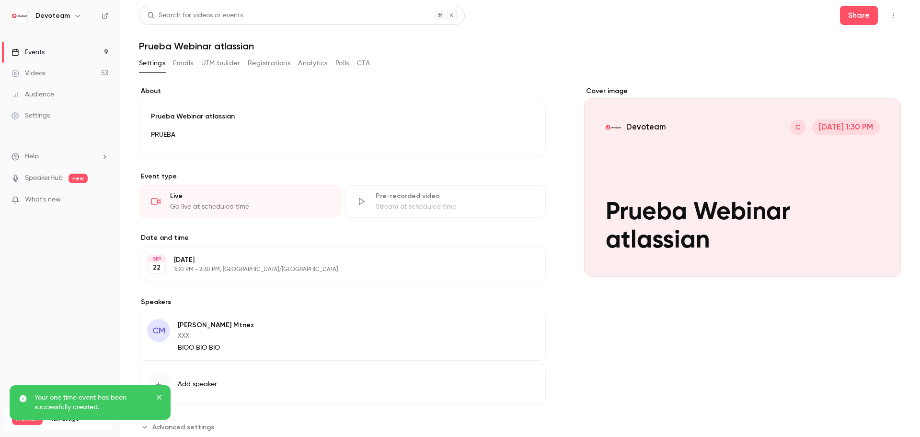
click at [301, 269] on p "1:30 PM - 2:30 PM, [GEOGRAPHIC_DATA]/[GEOGRAPHIC_DATA]" at bounding box center [334, 269] width 321 height 8
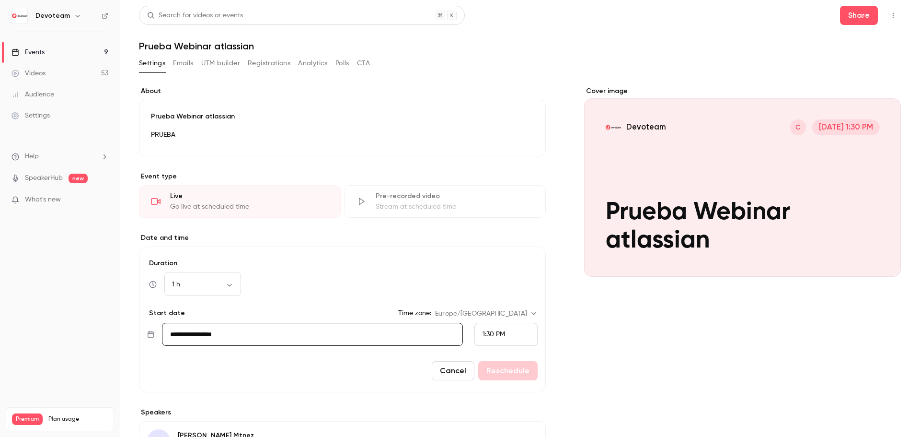
click at [224, 336] on input "**********" at bounding box center [312, 334] width 301 height 23
click at [230, 254] on button "24" at bounding box center [225, 251] width 17 height 17
type input "**********"
click at [511, 371] on button "Reschedule" at bounding box center [507, 370] width 59 height 19
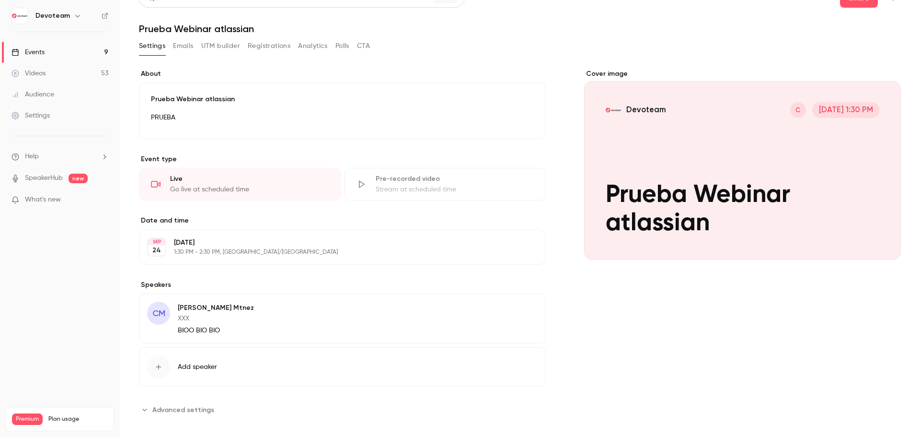
scroll to position [26, 0]
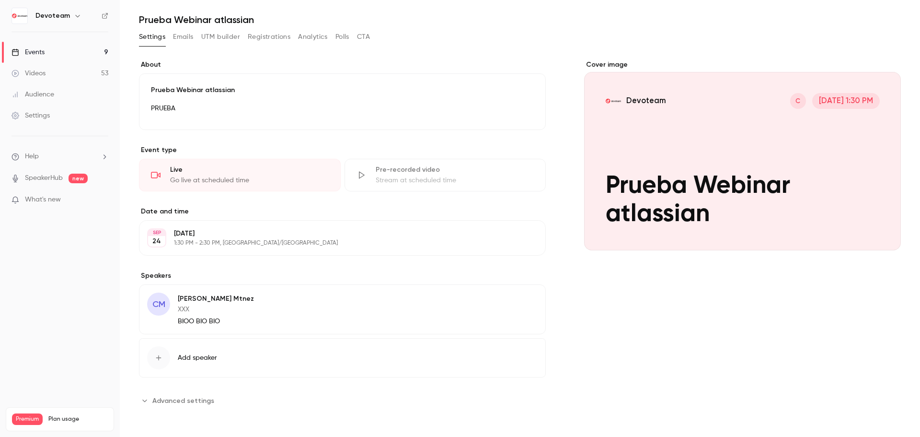
click at [228, 35] on button "UTM builder" at bounding box center [220, 36] width 39 height 15
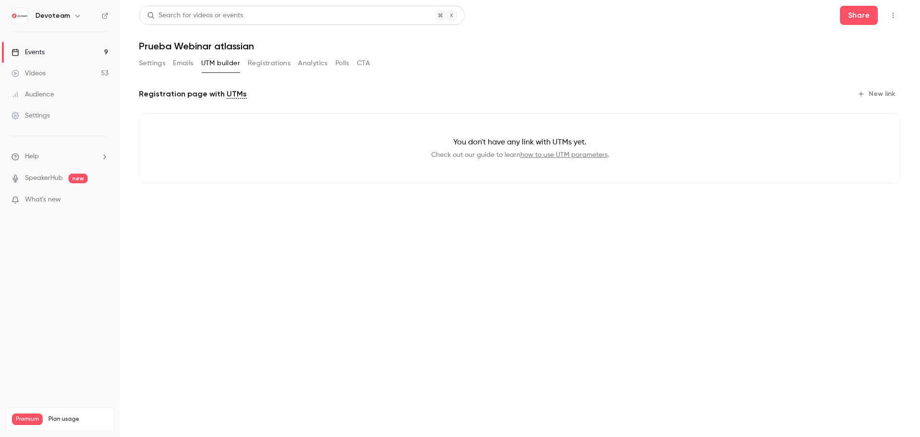
click at [183, 36] on header "Search for videos or events Share Prueba Webinar atlassian" at bounding box center [520, 29] width 762 height 46
click at [184, 63] on button "Emails" at bounding box center [183, 63] width 20 height 15
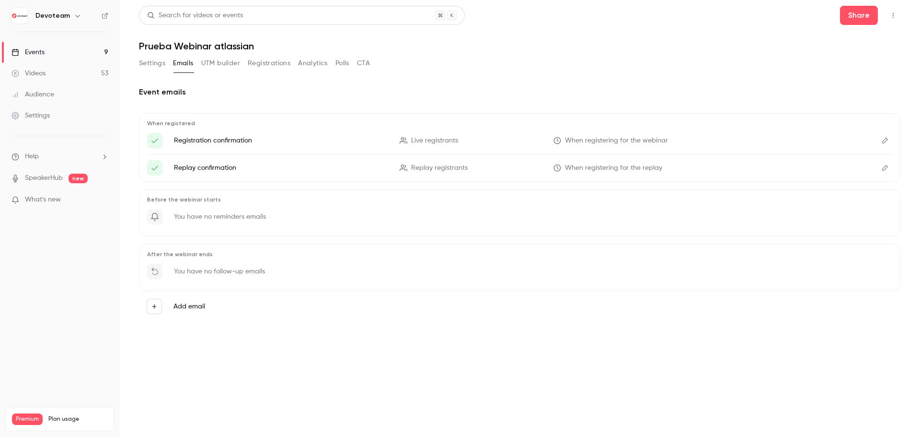
click at [280, 65] on button "Registrations" at bounding box center [269, 63] width 43 height 15
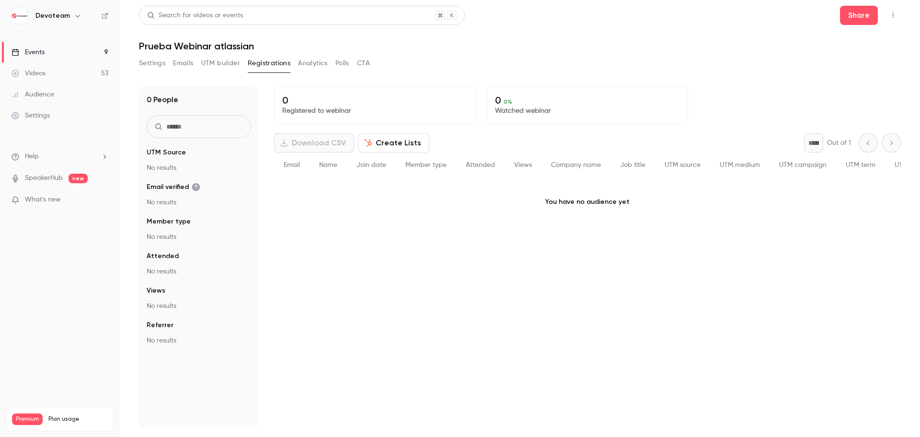
click at [187, 63] on button "Emails" at bounding box center [183, 63] width 20 height 15
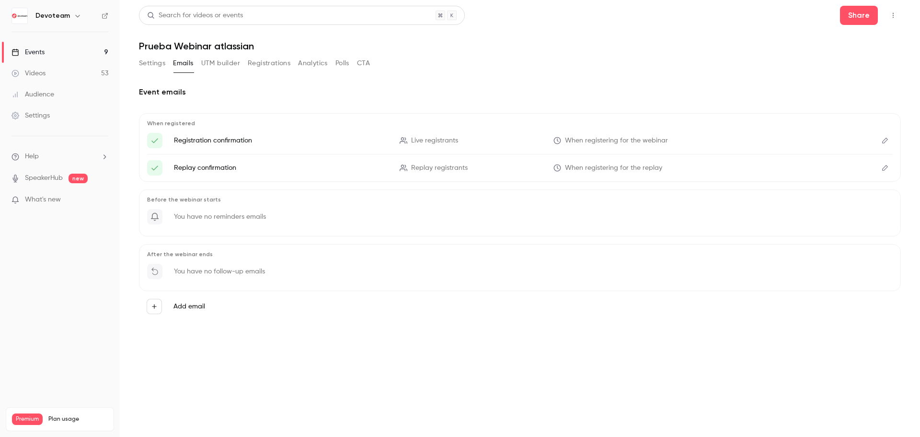
click at [309, 64] on button "Analytics" at bounding box center [313, 63] width 30 height 15
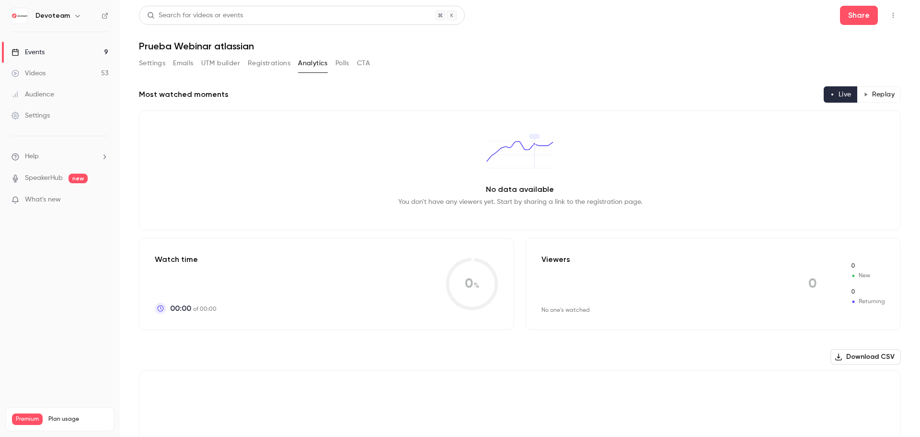
click at [154, 67] on button "Settings" at bounding box center [152, 63] width 26 height 15
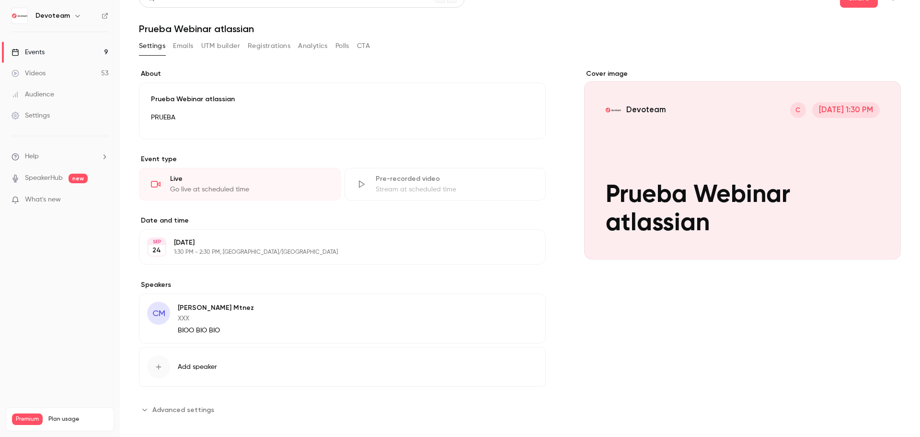
scroll to position [26, 0]
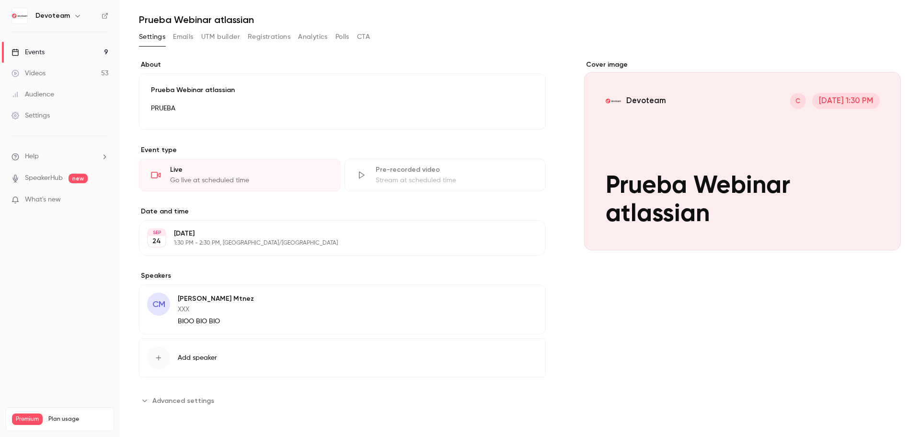
click at [155, 36] on button "Settings" at bounding box center [152, 36] width 26 height 15
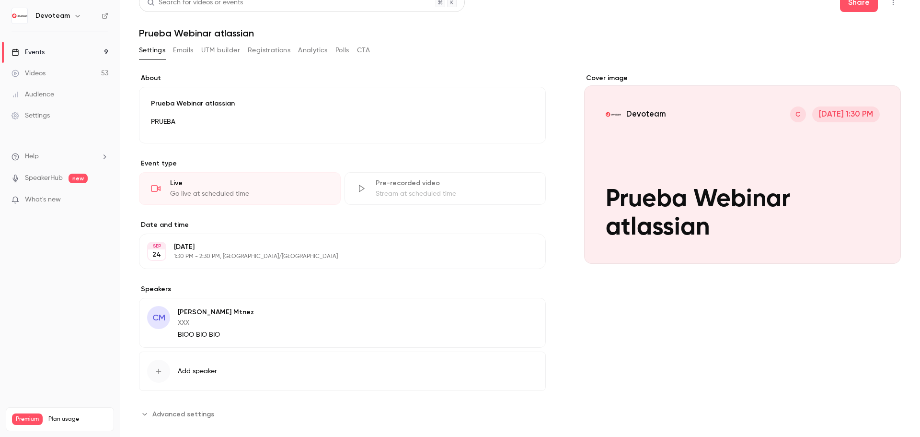
scroll to position [0, 0]
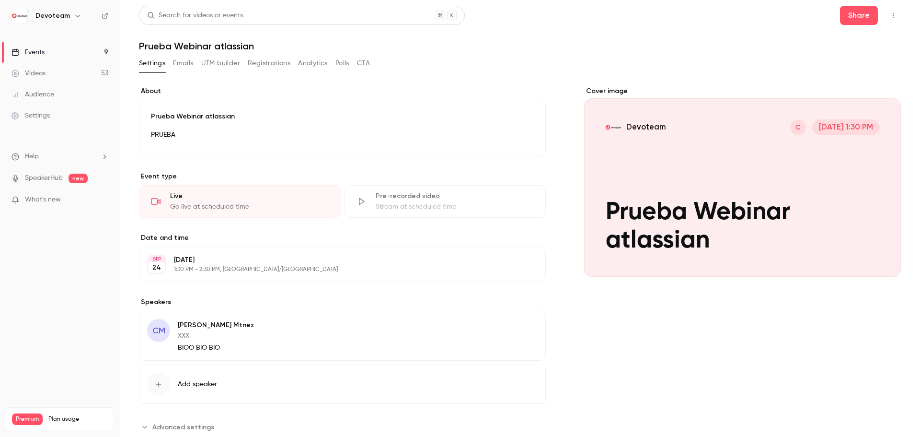
click at [393, 135] on p "PRUEBA" at bounding box center [342, 135] width 383 height 12
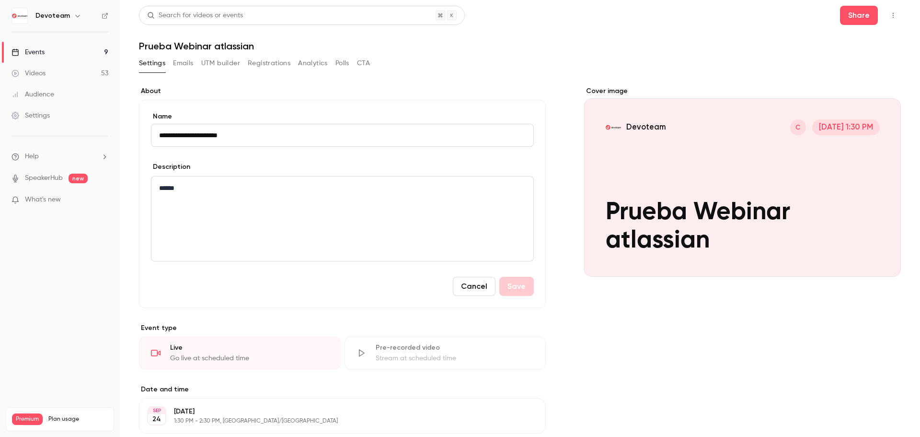
click at [187, 66] on button "Emails" at bounding box center [183, 63] width 20 height 15
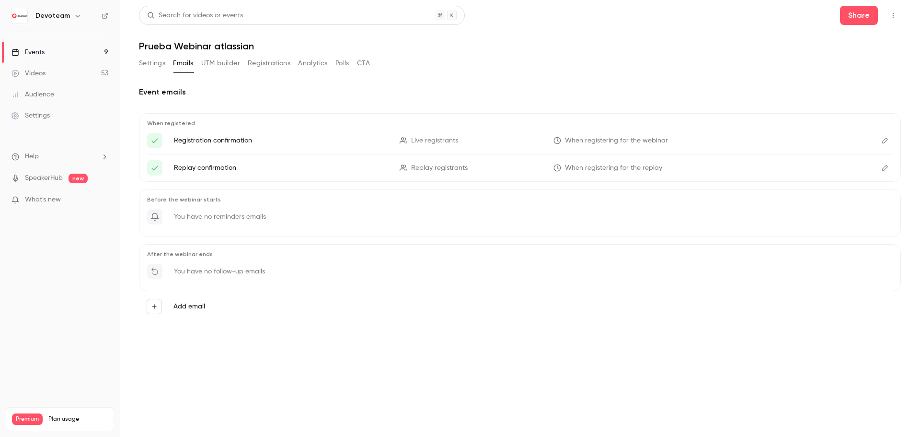
click at [155, 308] on icon "button" at bounding box center [154, 306] width 7 height 7
click at [453, 277] on div at bounding box center [460, 218] width 920 height 437
click at [851, 22] on button "Share" at bounding box center [859, 15] width 38 height 19
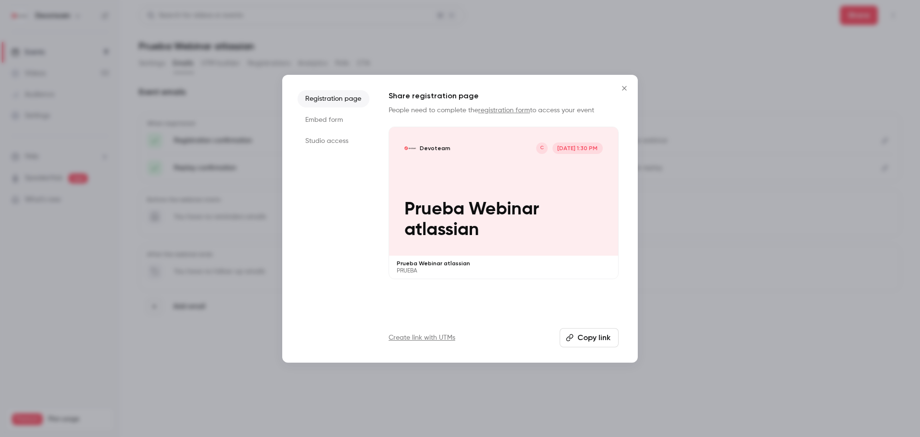
click at [493, 110] on link "registration form" at bounding box center [504, 110] width 52 height 7
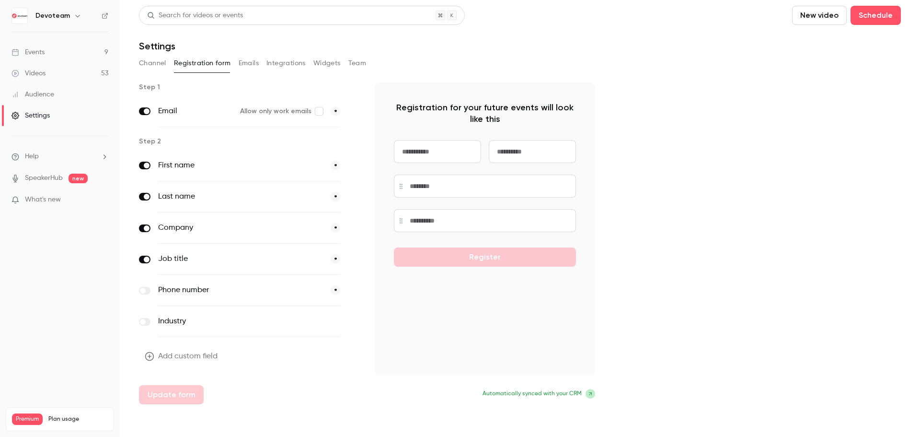
click at [151, 69] on button "Channel" at bounding box center [152, 63] width 27 height 15
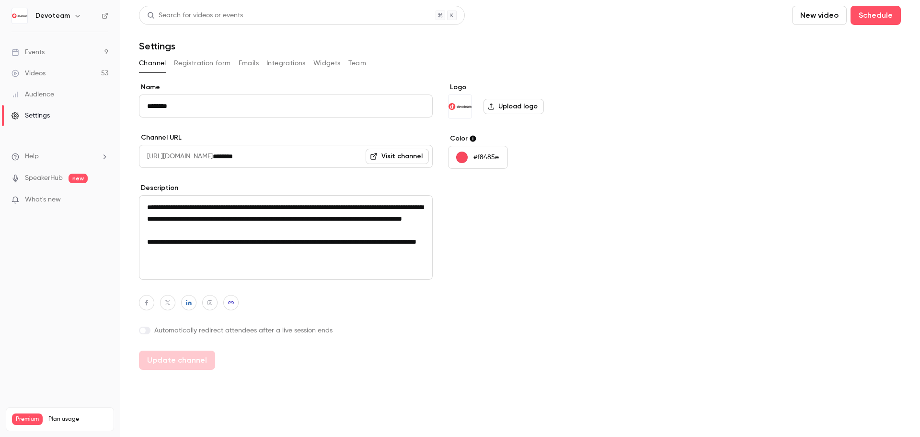
click at [218, 63] on button "Registration form" at bounding box center [202, 63] width 57 height 15
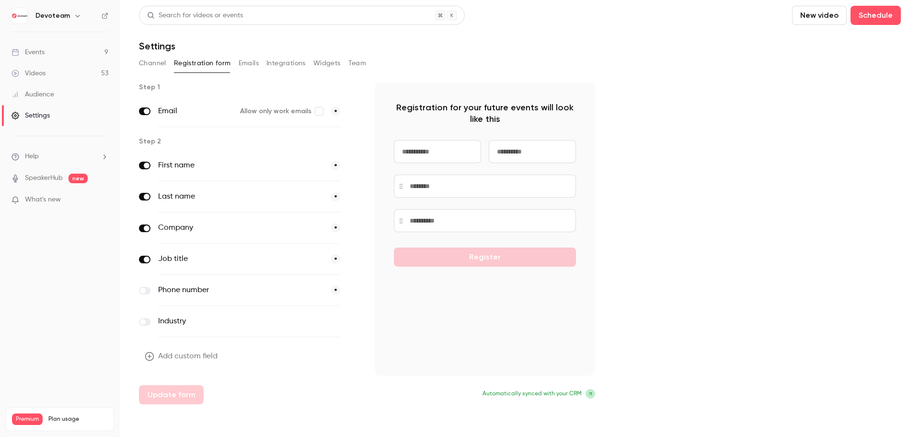
click at [154, 62] on button "Channel" at bounding box center [152, 63] width 27 height 15
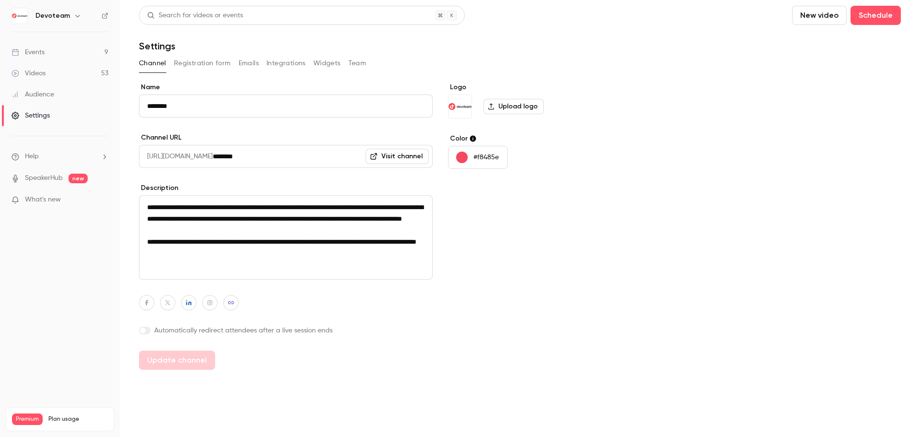
click at [322, 63] on button "Widgets" at bounding box center [326, 63] width 27 height 15
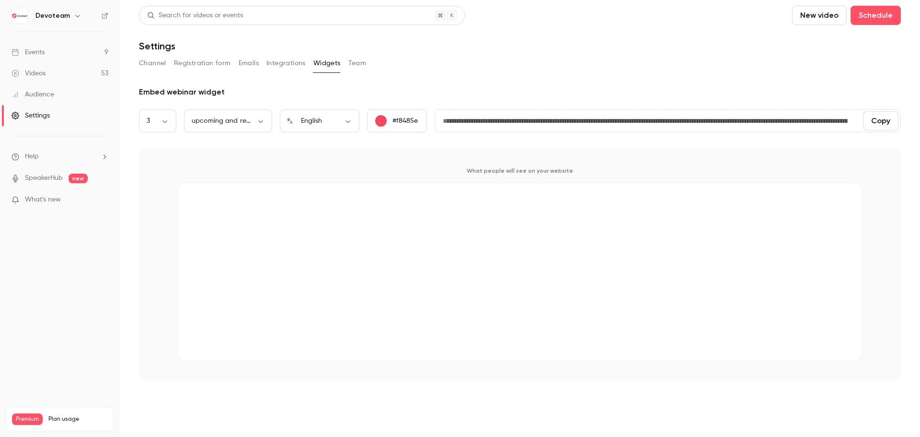
click at [349, 62] on button "Team" at bounding box center [357, 63] width 18 height 15
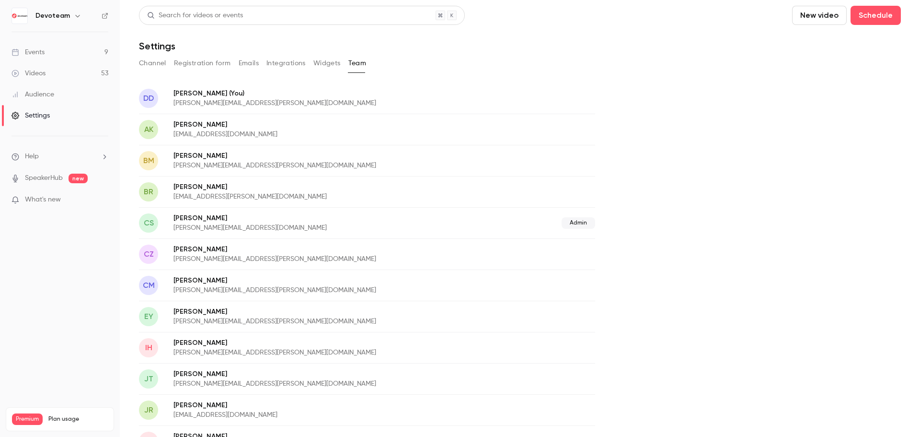
click at [151, 62] on button "Channel" at bounding box center [152, 63] width 27 height 15
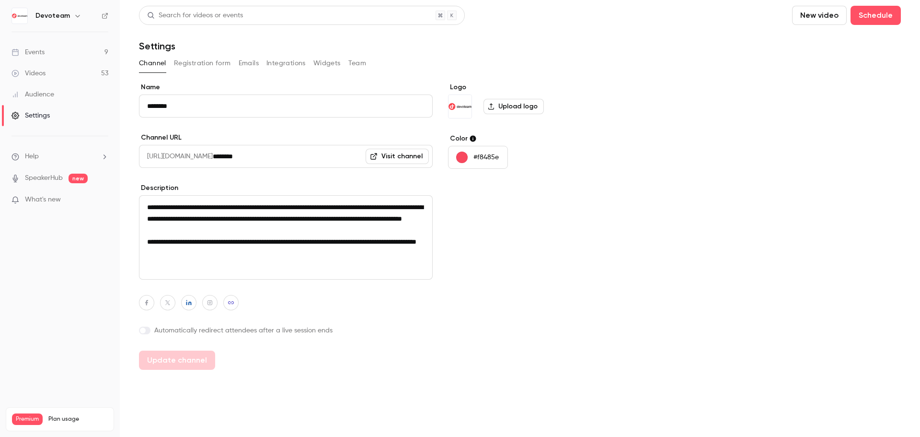
click at [49, 55] on link "Events 9" at bounding box center [60, 52] width 120 height 21
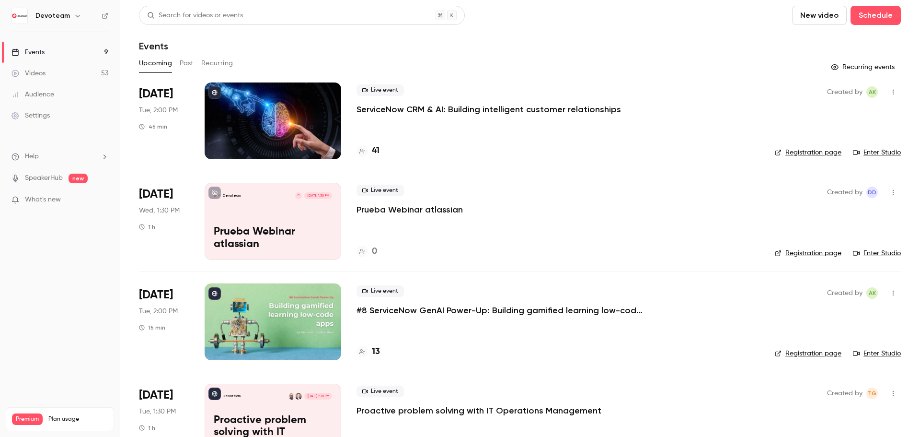
click at [628, 200] on div "Live event Prueba Webinar atlassian" at bounding box center [558, 199] width 403 height 31
click at [291, 218] on div "Devoteam C [DATE] 1:30 PM Prueba Webinar atlassian" at bounding box center [273, 221] width 137 height 77
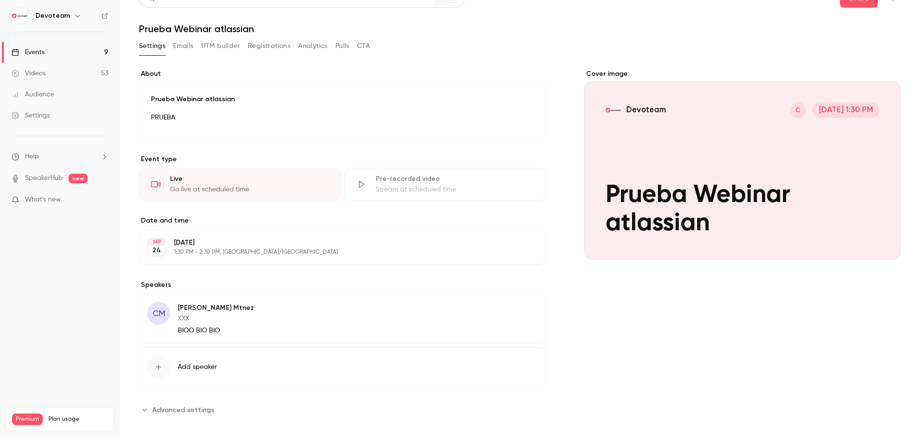
scroll to position [26, 0]
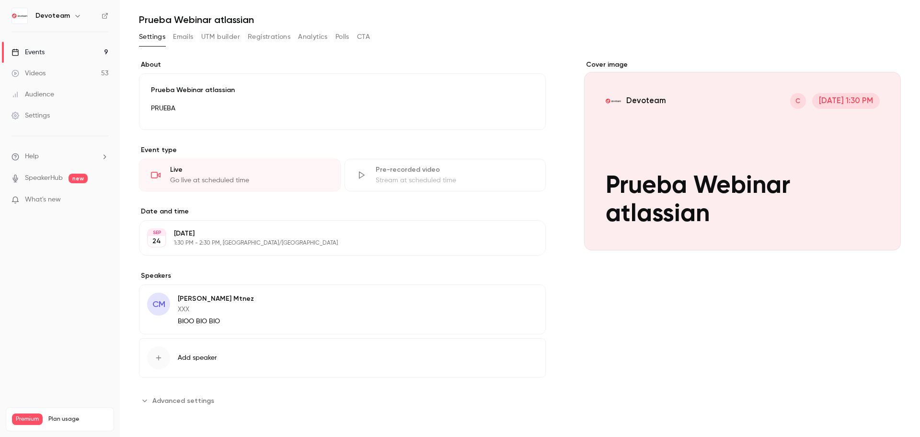
click at [288, 301] on div "CM [PERSON_NAME] XXX BIOO BIO BIO Edit" at bounding box center [342, 309] width 407 height 50
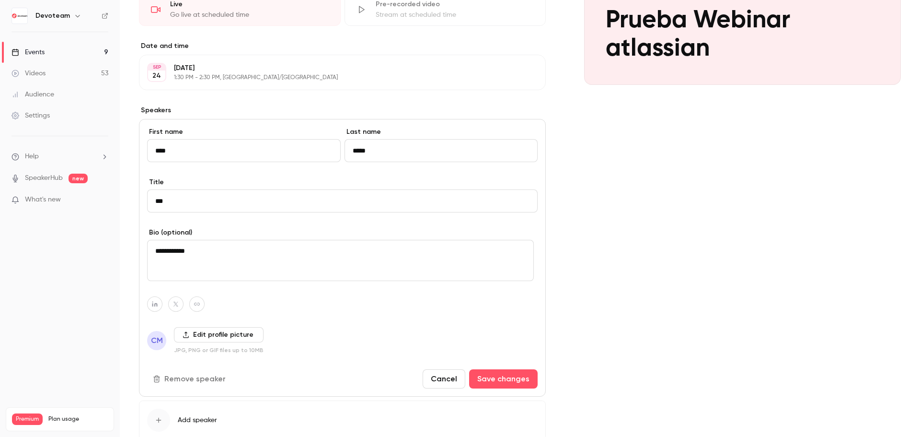
scroll to position [0, 0]
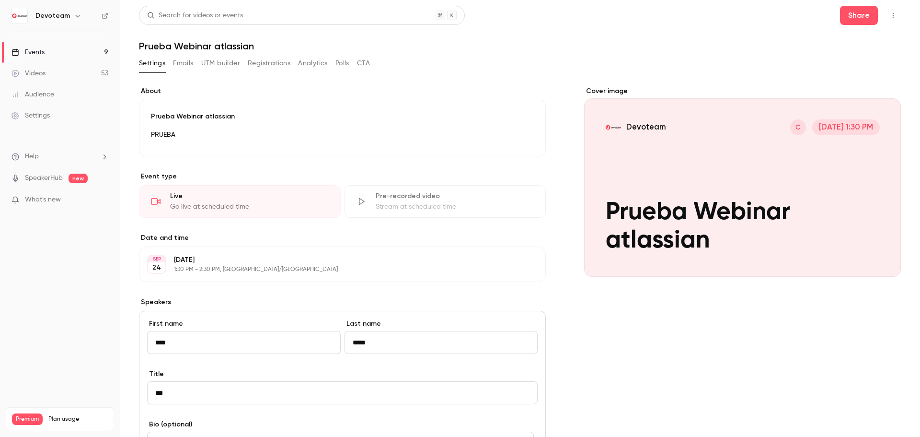
click at [223, 66] on button "UTM builder" at bounding box center [220, 63] width 39 height 15
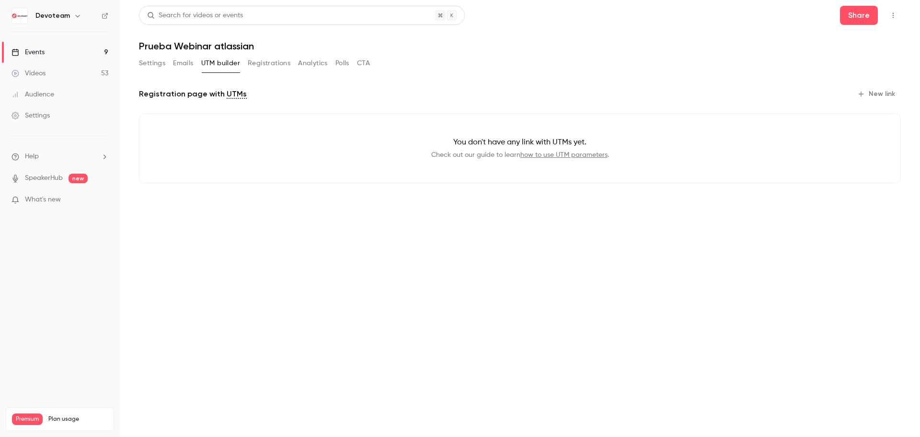
click at [277, 66] on button "Registrations" at bounding box center [269, 63] width 43 height 15
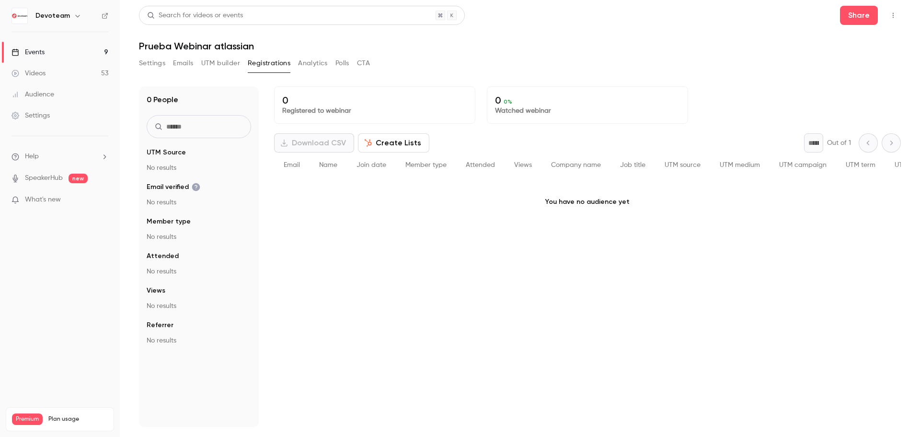
click at [317, 60] on button "Analytics" at bounding box center [313, 63] width 30 height 15
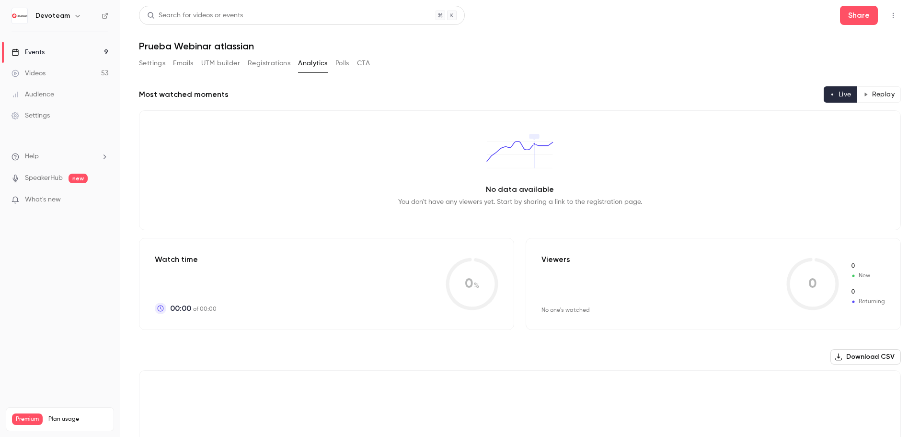
click at [339, 62] on button "Polls" at bounding box center [342, 63] width 14 height 15
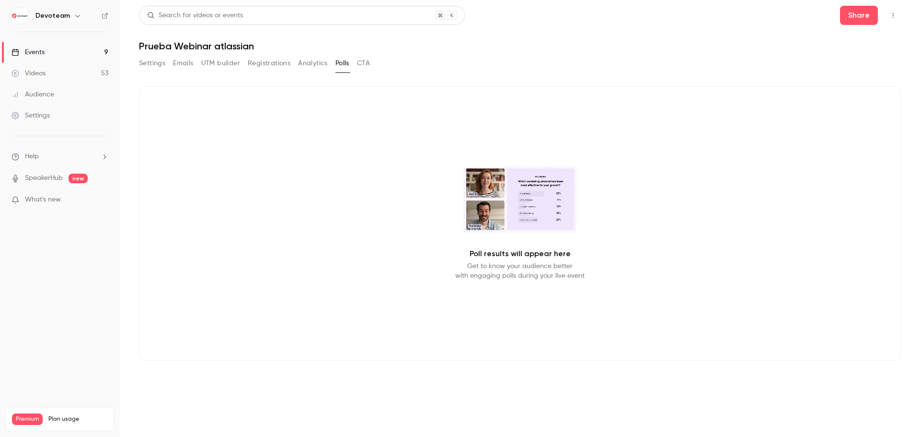
click at [181, 63] on button "Emails" at bounding box center [183, 63] width 20 height 15
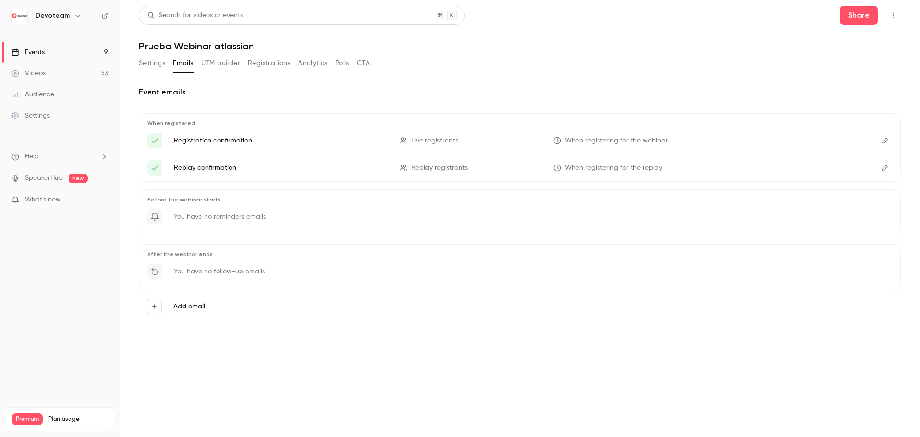
click at [159, 66] on button "Settings" at bounding box center [152, 63] width 26 height 15
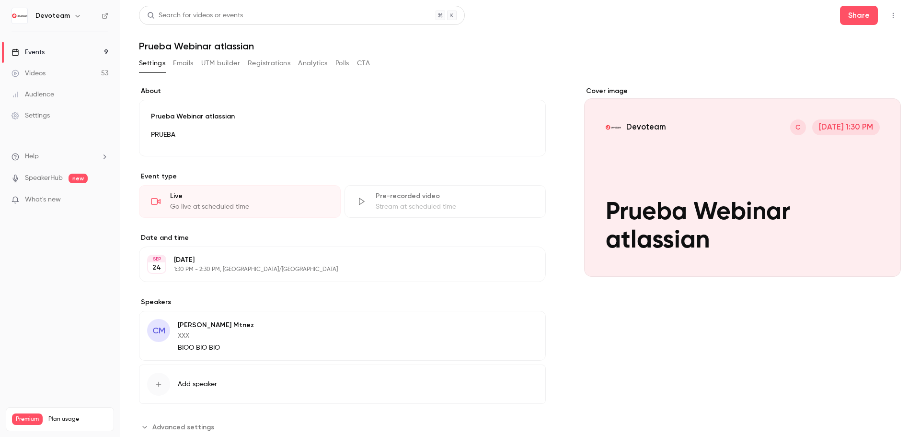
click at [254, 204] on div "Go live at scheduled time" at bounding box center [249, 207] width 159 height 10
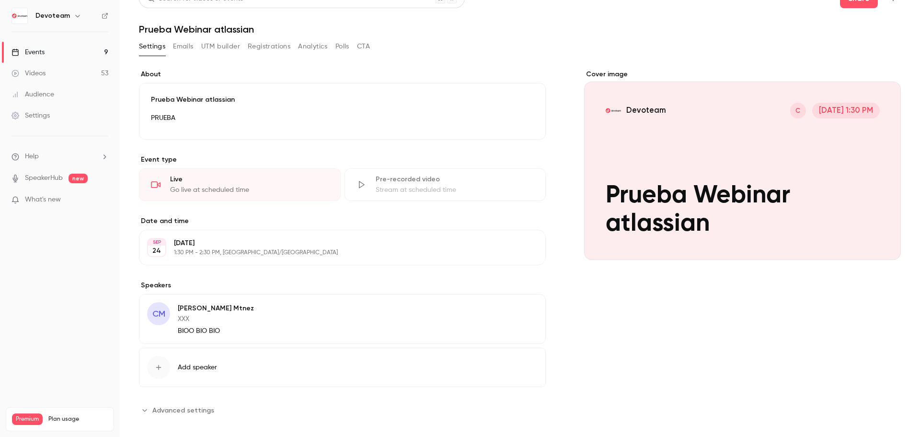
scroll to position [26, 0]
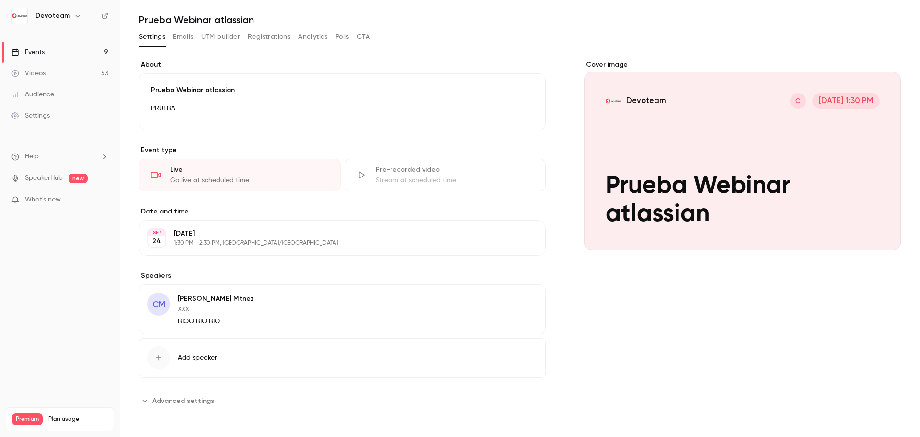
click at [188, 399] on span "Advanced settings" at bounding box center [183, 400] width 62 height 10
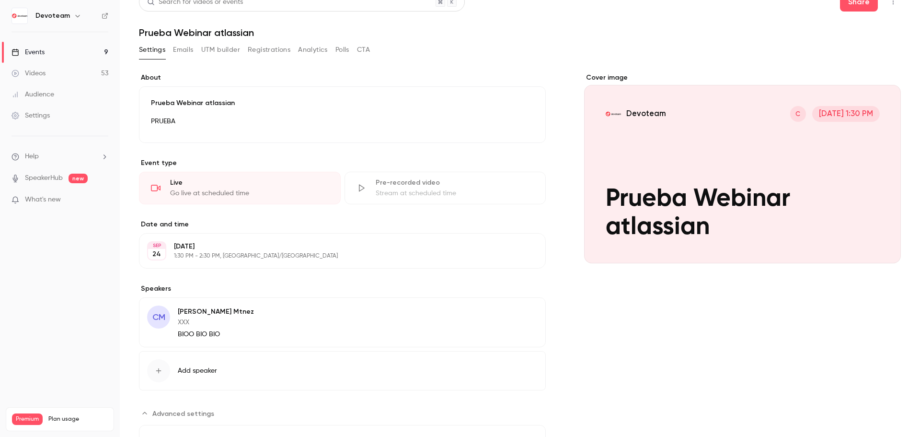
scroll to position [0, 0]
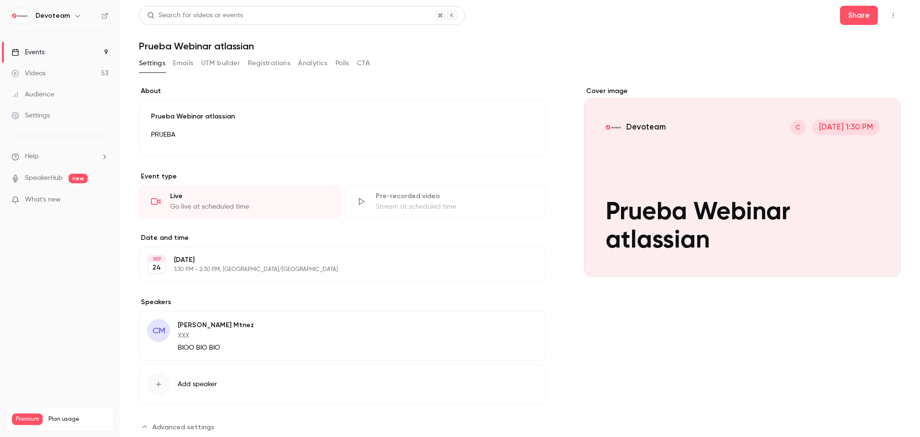
click at [188, 65] on button "Emails" at bounding box center [183, 63] width 20 height 15
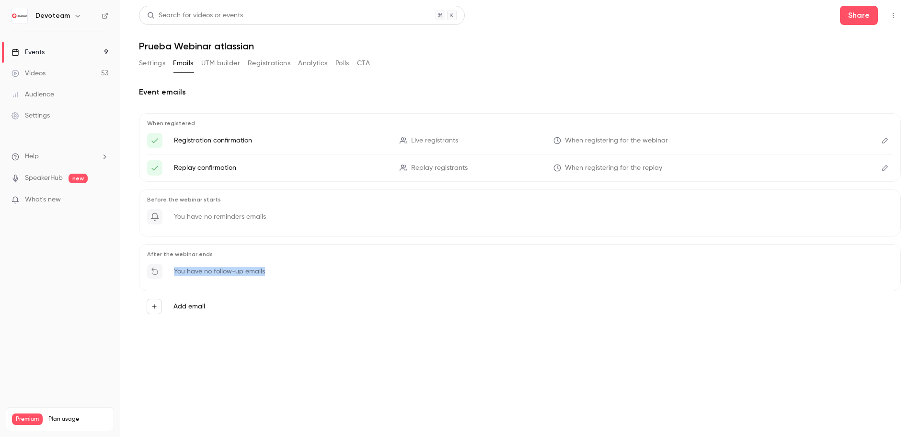
drag, startPoint x: 235, startPoint y: 269, endPoint x: 169, endPoint y: 270, distance: 65.7
click at [168, 271] on div "You have no follow-up emails" at bounding box center [520, 274] width 746 height 21
click at [156, 305] on icon "button" at bounding box center [154, 306] width 7 height 7
click at [506, 199] on div at bounding box center [460, 218] width 920 height 437
click at [362, 64] on button "CTA" at bounding box center [363, 63] width 13 height 15
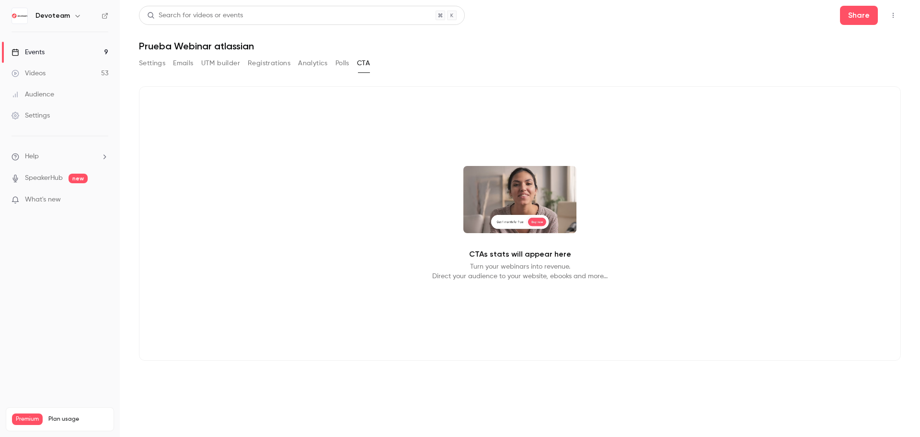
click at [330, 64] on div "Settings Emails UTM builder Registrations Analytics Polls CTA" at bounding box center [254, 63] width 231 height 15
click at [337, 62] on button "Polls" at bounding box center [342, 63] width 14 height 15
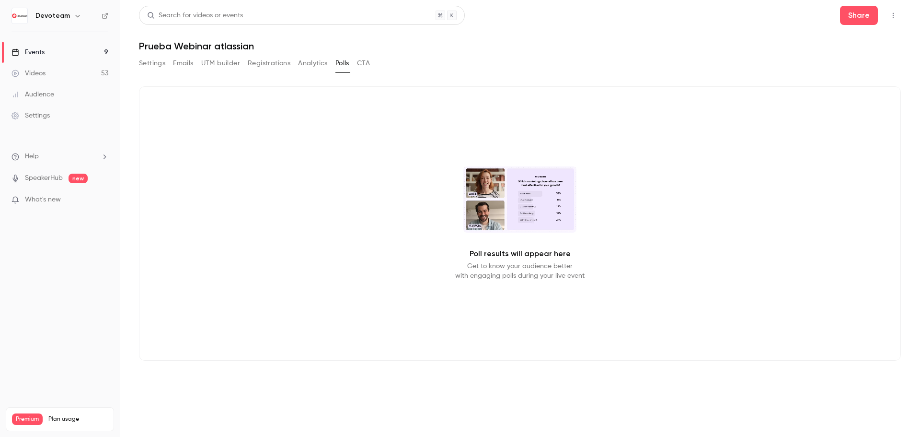
click at [307, 63] on button "Analytics" at bounding box center [313, 63] width 30 height 15
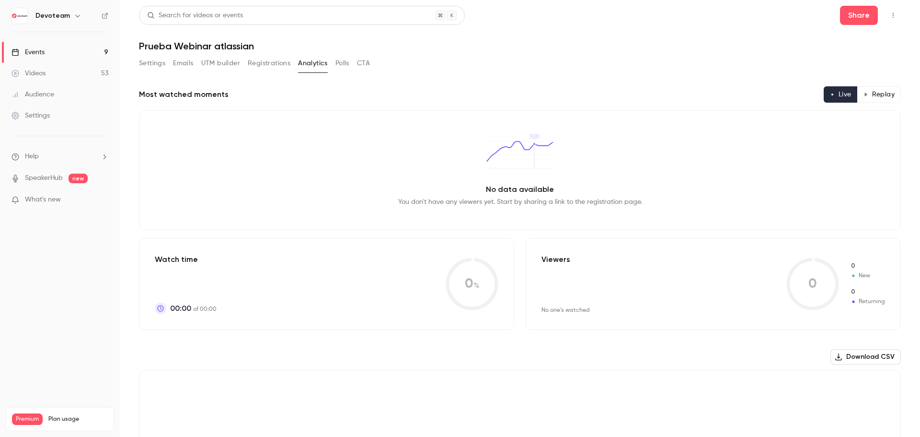
click at [271, 64] on button "Registrations" at bounding box center [269, 63] width 43 height 15
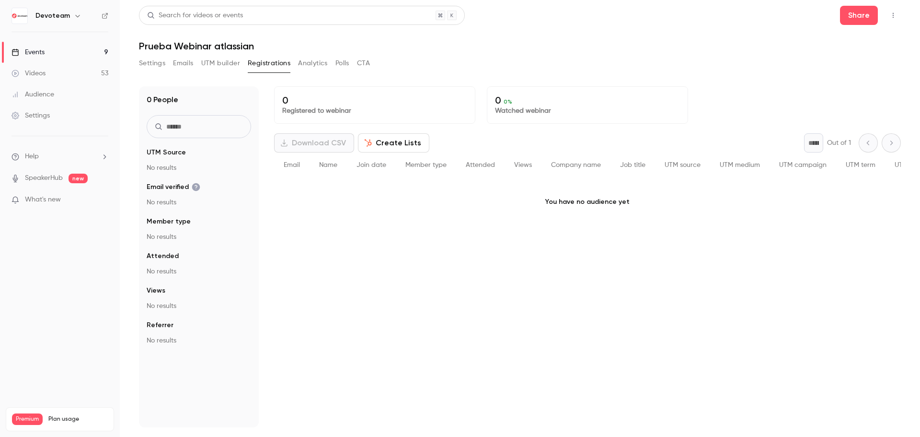
click at [168, 170] on p "No results" at bounding box center [199, 168] width 104 height 10
click at [170, 159] on fieldset "UTM Source No results" at bounding box center [199, 160] width 104 height 25
click at [173, 155] on span "UTM Source" at bounding box center [166, 153] width 39 height 10
click at [50, 178] on link "SpeakerHub" at bounding box center [44, 178] width 38 height 10
click at [36, 196] on span "What's new" at bounding box center [43, 200] width 36 height 10
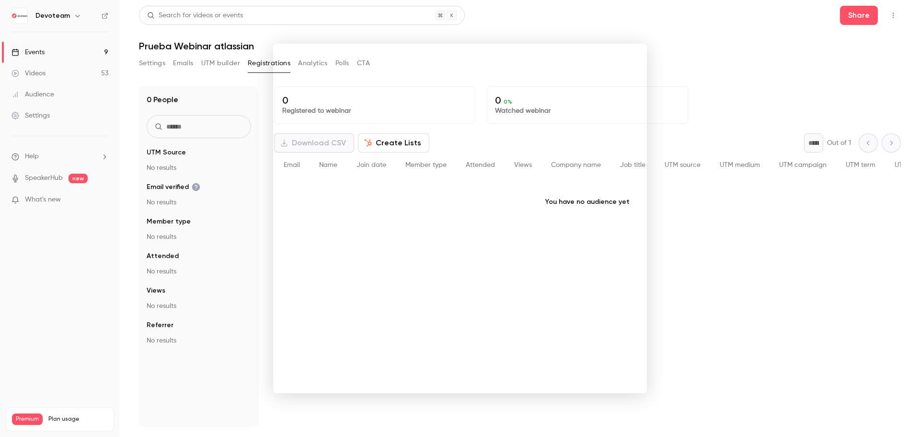
click at [814, 41] on div at bounding box center [460, 218] width 920 height 437
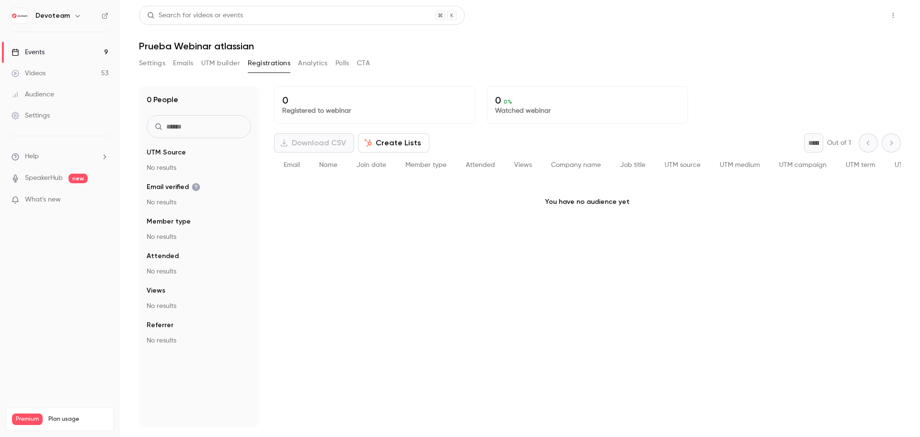
click at [859, 16] on button "Share" at bounding box center [859, 15] width 38 height 19
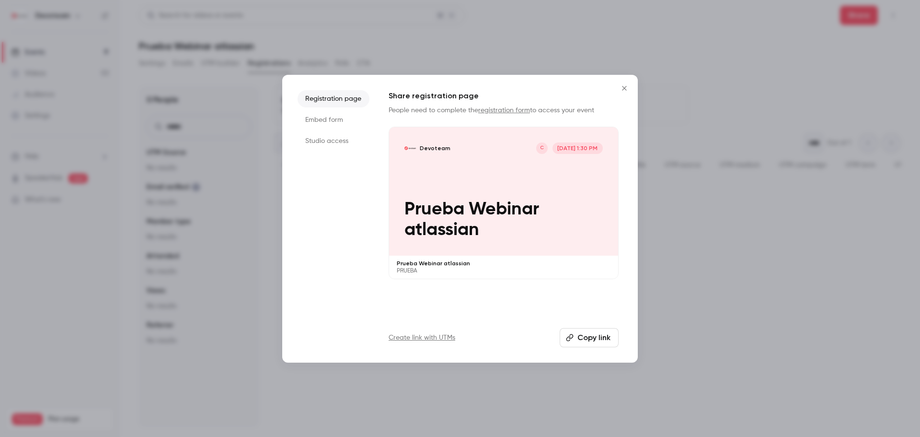
click at [633, 90] on button "Close" at bounding box center [624, 88] width 19 height 19
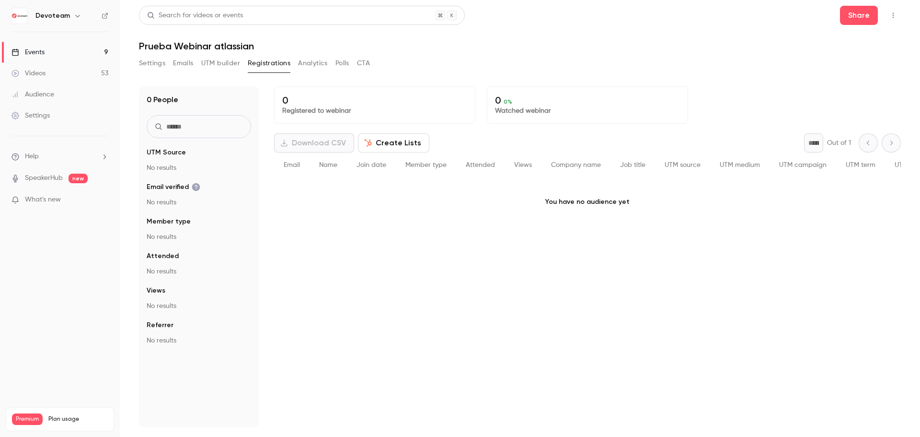
click at [895, 15] on icon "button" at bounding box center [893, 15] width 8 height 7
click at [848, 86] on div "Invite to Studio" at bounding box center [856, 90] width 73 height 10
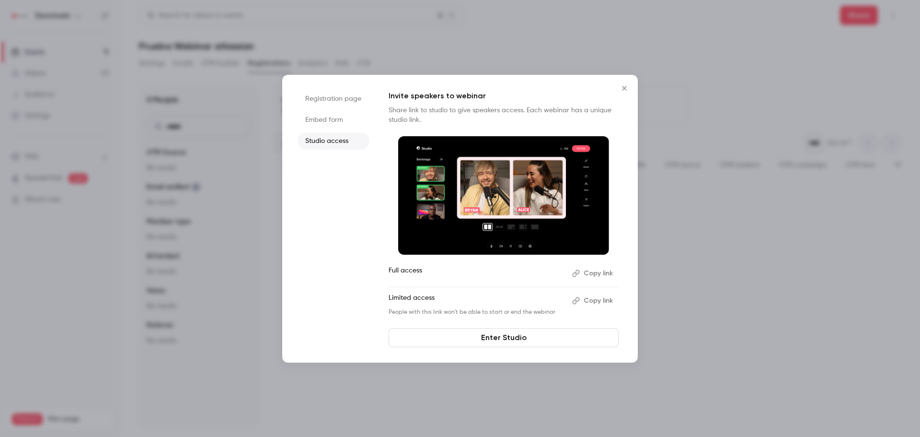
click at [588, 273] on button "Copy link" at bounding box center [593, 272] width 50 height 15
click at [622, 87] on icon "Close" at bounding box center [625, 88] width 12 height 8
